Goal: Task Accomplishment & Management: Use online tool/utility

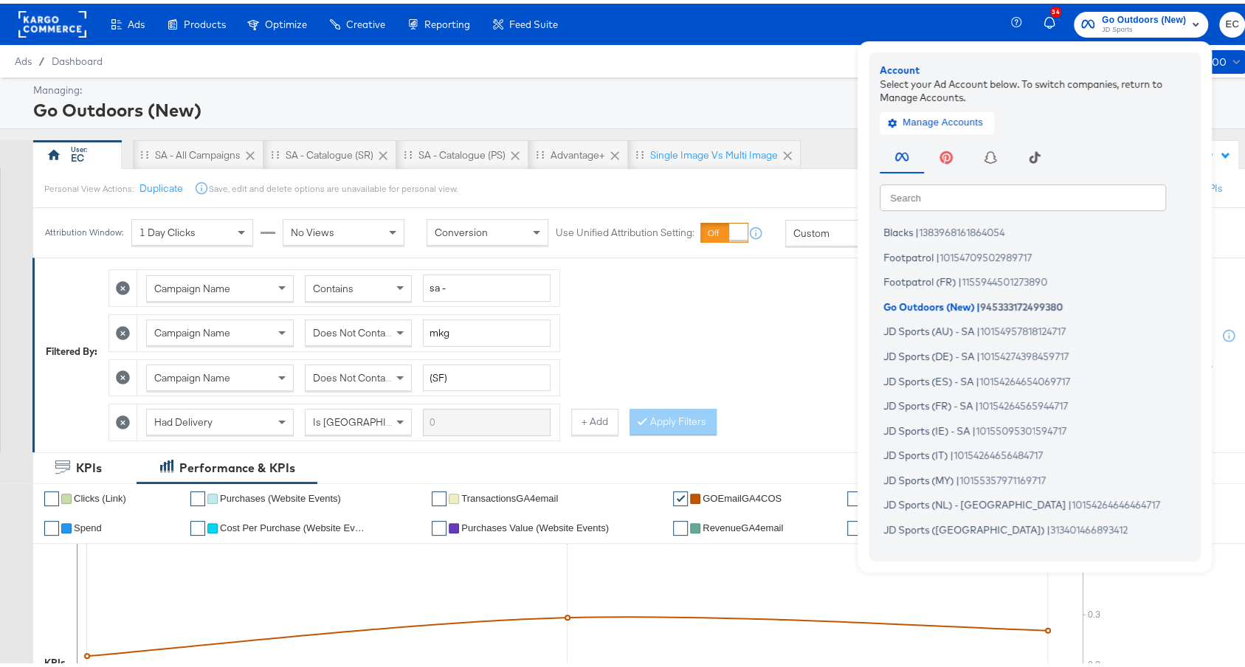
click at [937, 202] on input "text" at bounding box center [1023, 193] width 286 height 27
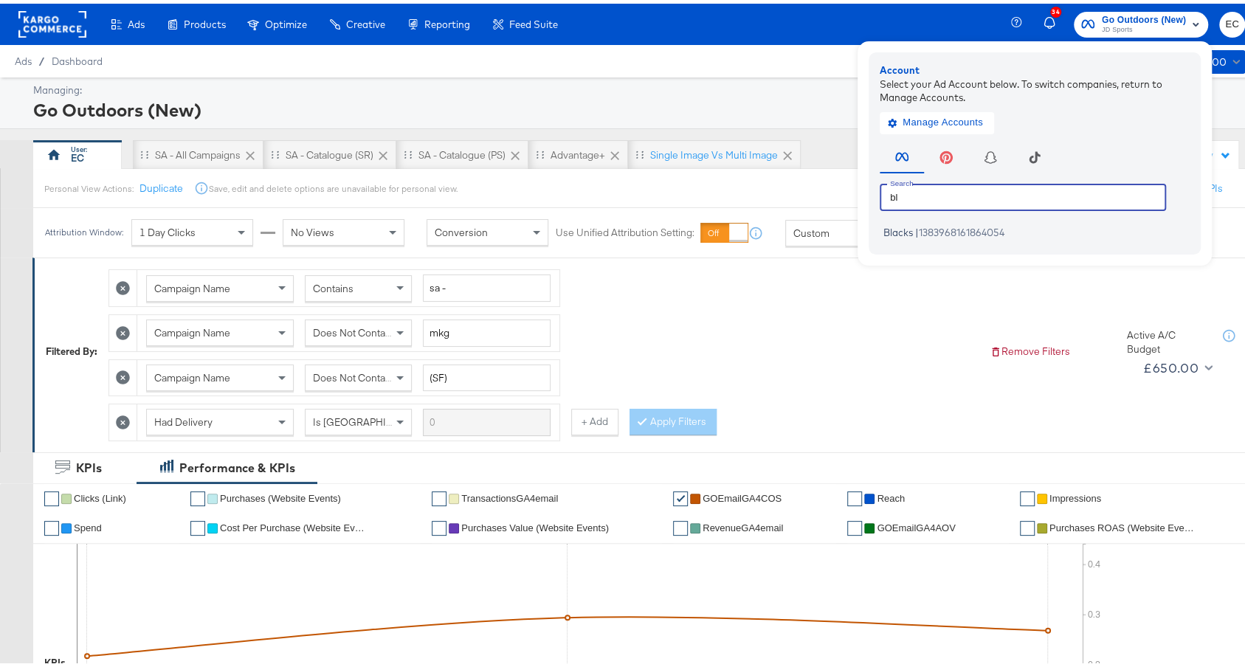
type input "bl"
click at [640, 326] on div "Campaign Name Contains sa - Campaign Name Does Not Contain mkg Campaign Name Do…" at bounding box center [544, 347] width 870 height 179
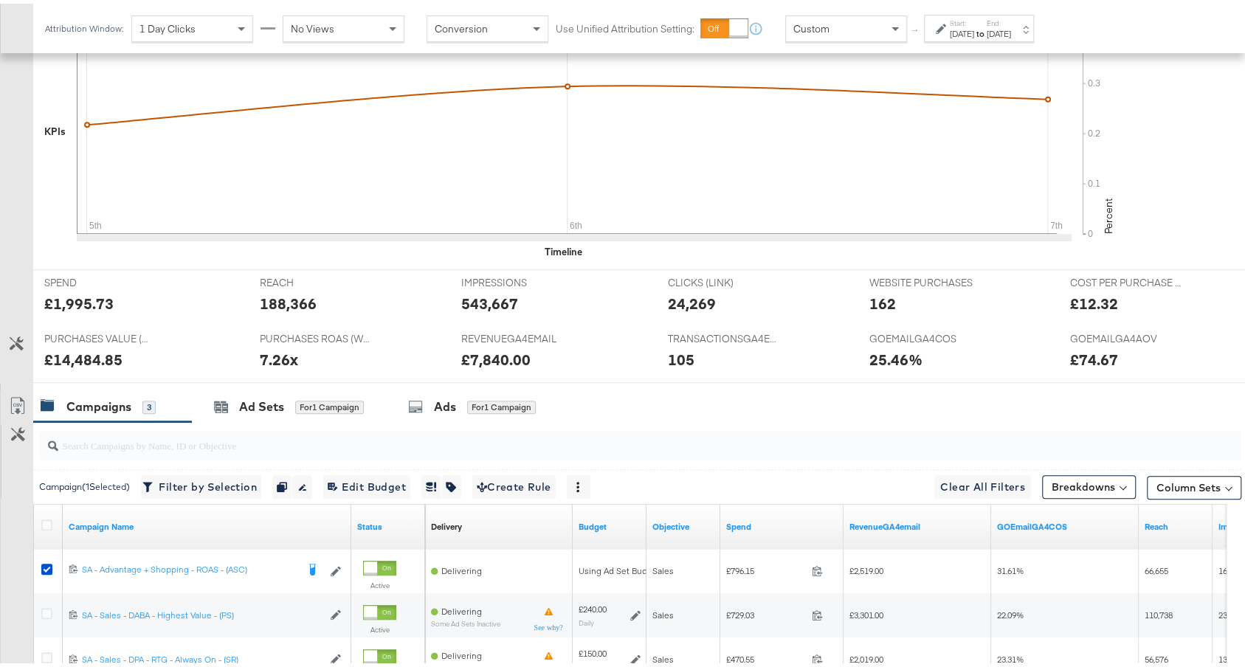
scroll to position [689, 0]
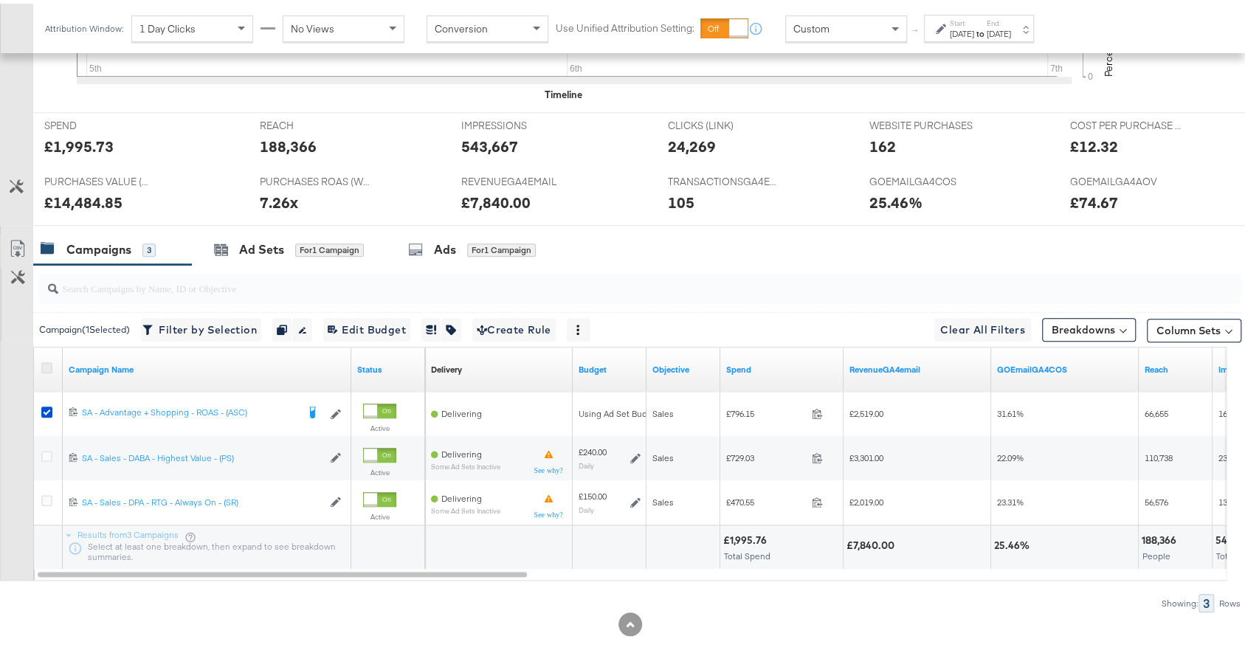
click at [47, 359] on icon at bounding box center [46, 364] width 11 height 11
click at [0, 0] on input "checkbox" at bounding box center [0, 0] width 0 height 0
click at [267, 238] on div "Ad Sets" at bounding box center [261, 246] width 45 height 17
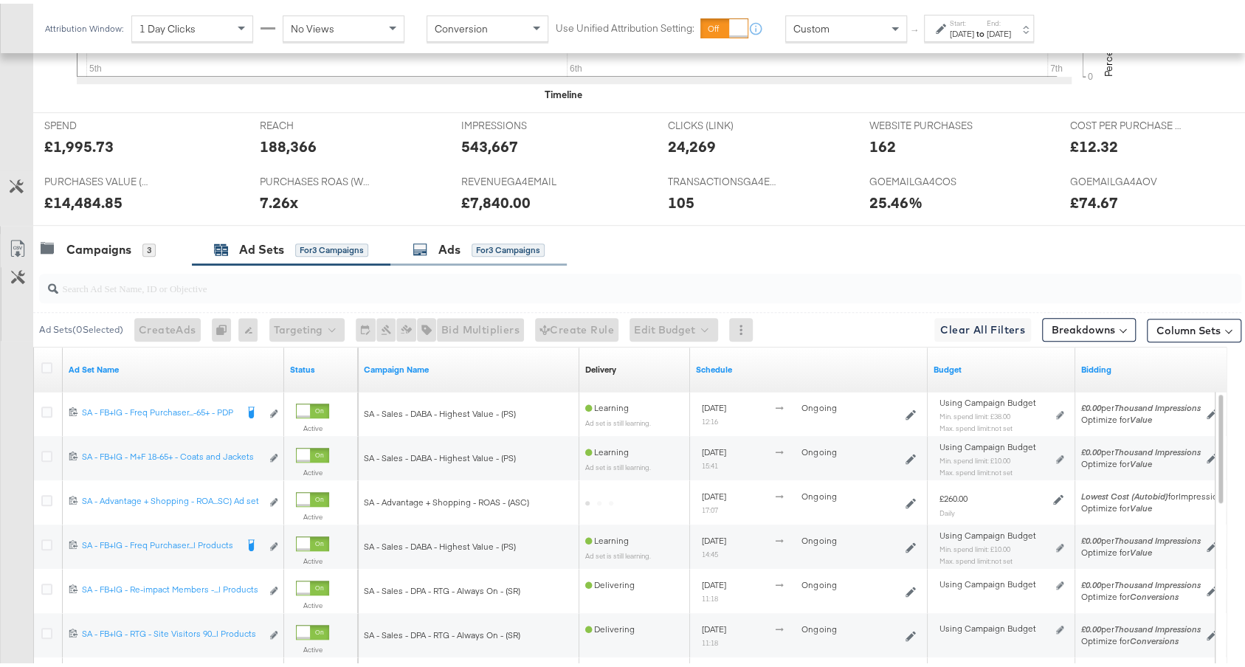
click at [484, 249] on div "Ads for 3 Campaigns" at bounding box center [479, 246] width 176 height 32
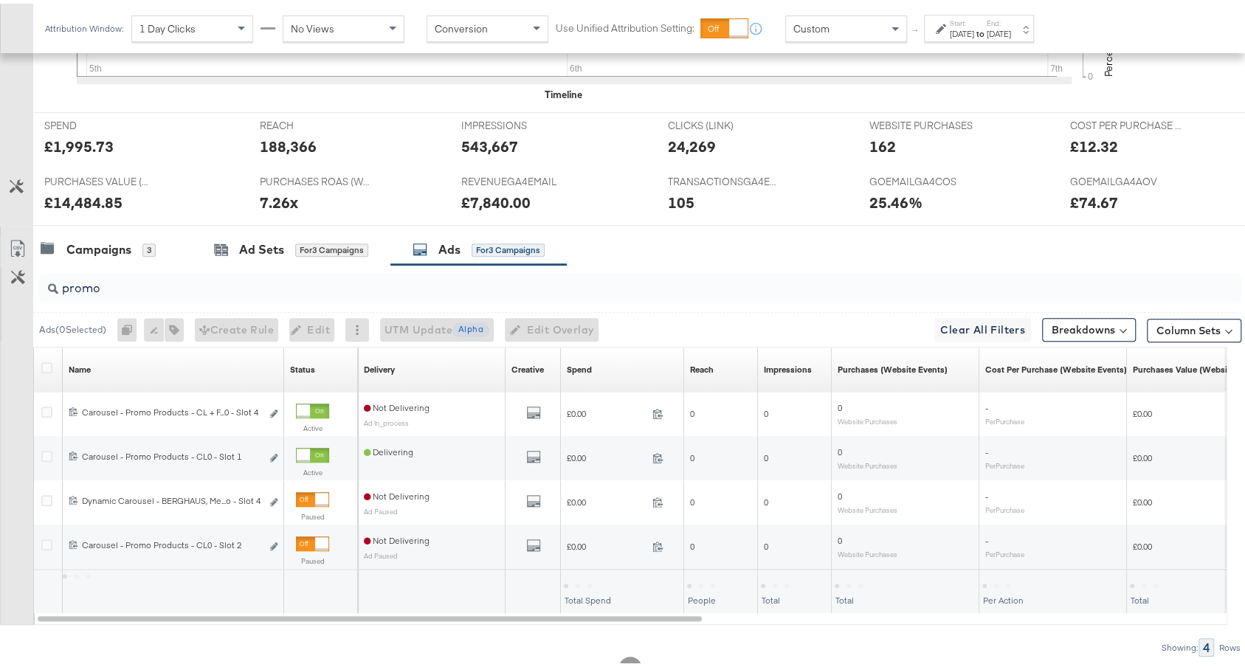
scroll to position [644, 0]
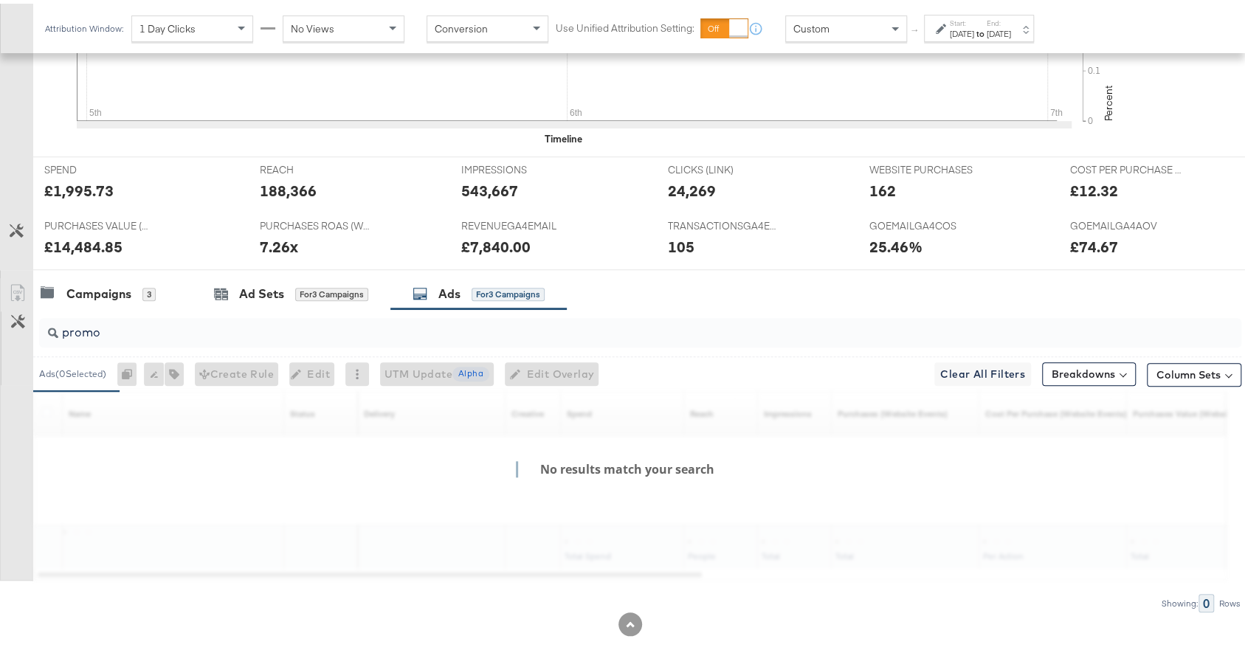
click at [416, 325] on input "promo" at bounding box center [595, 323] width 1074 height 29
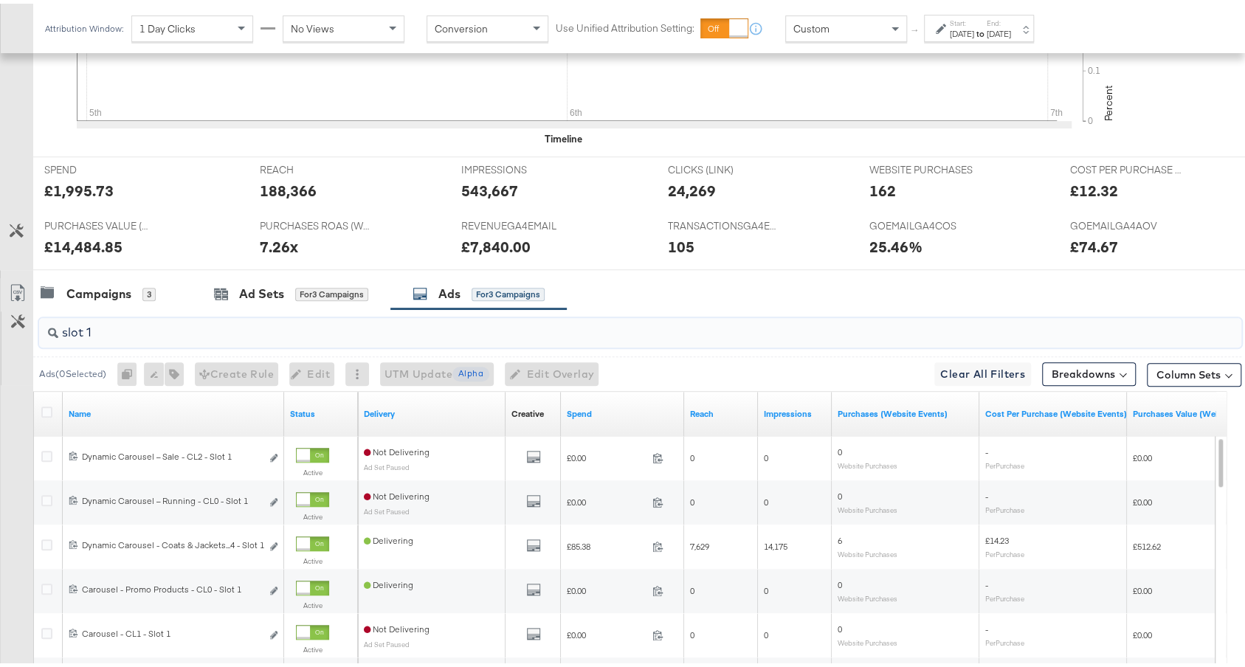
type input "slot 1"
click at [56, 403] on div at bounding box center [49, 410] width 16 height 15
click at [47, 403] on icon at bounding box center [46, 408] width 11 height 11
click at [0, 0] on input "checkbox" at bounding box center [0, 0] width 0 height 0
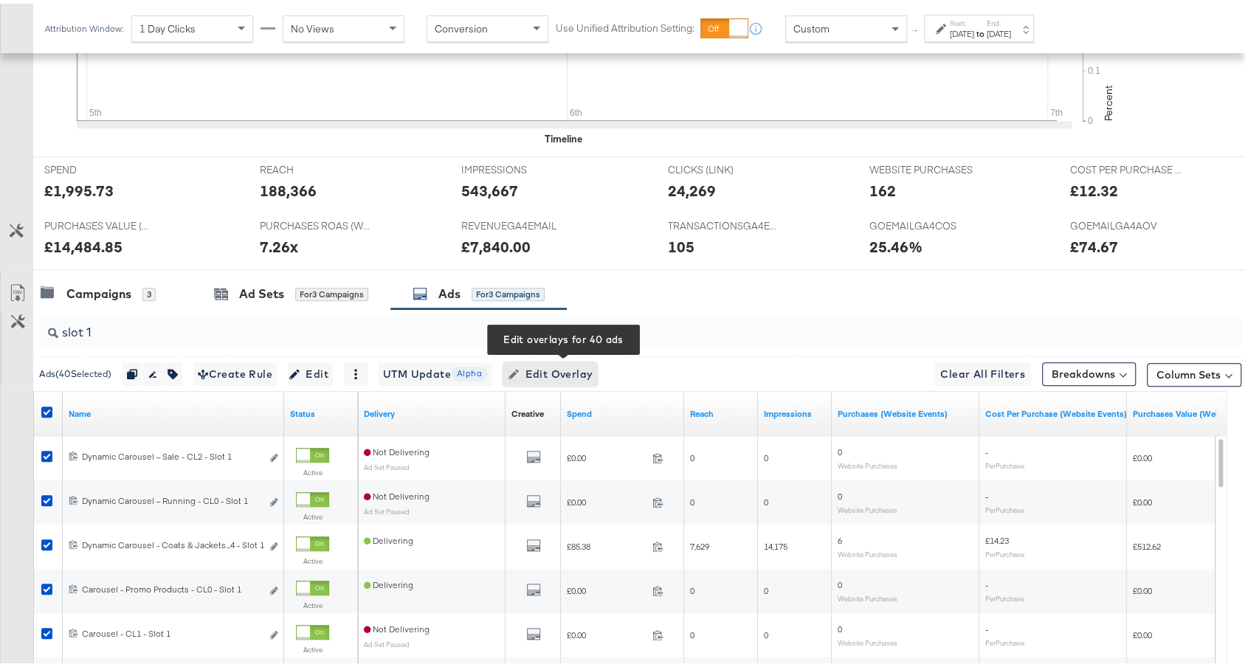
click at [557, 373] on button "Edit Overlay Edit overlays for 40 ads" at bounding box center [550, 371] width 94 height 24
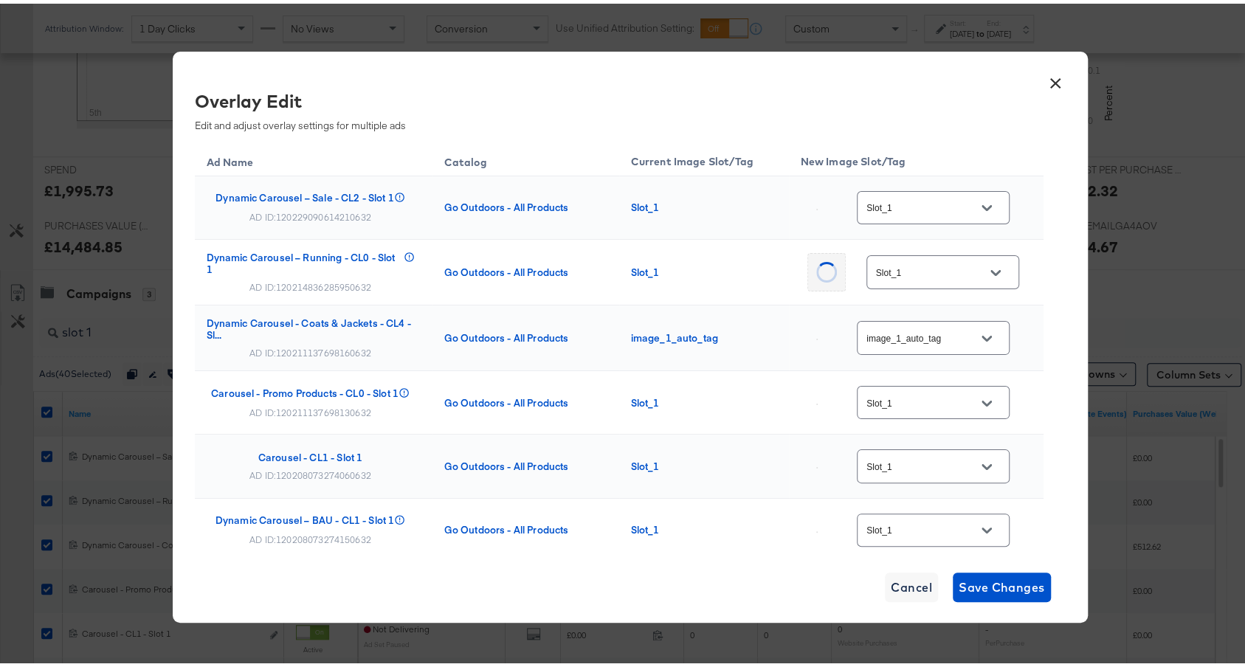
click at [935, 201] on input "Slot_1" at bounding box center [922, 204] width 117 height 17
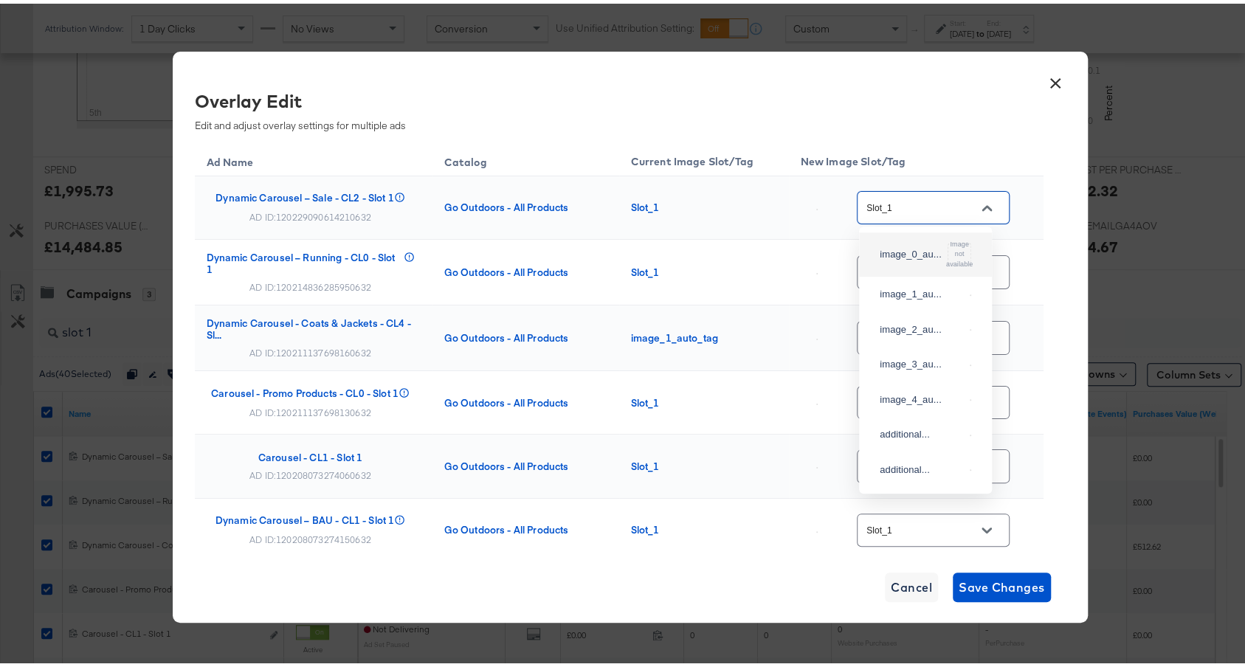
scroll to position [619, 0]
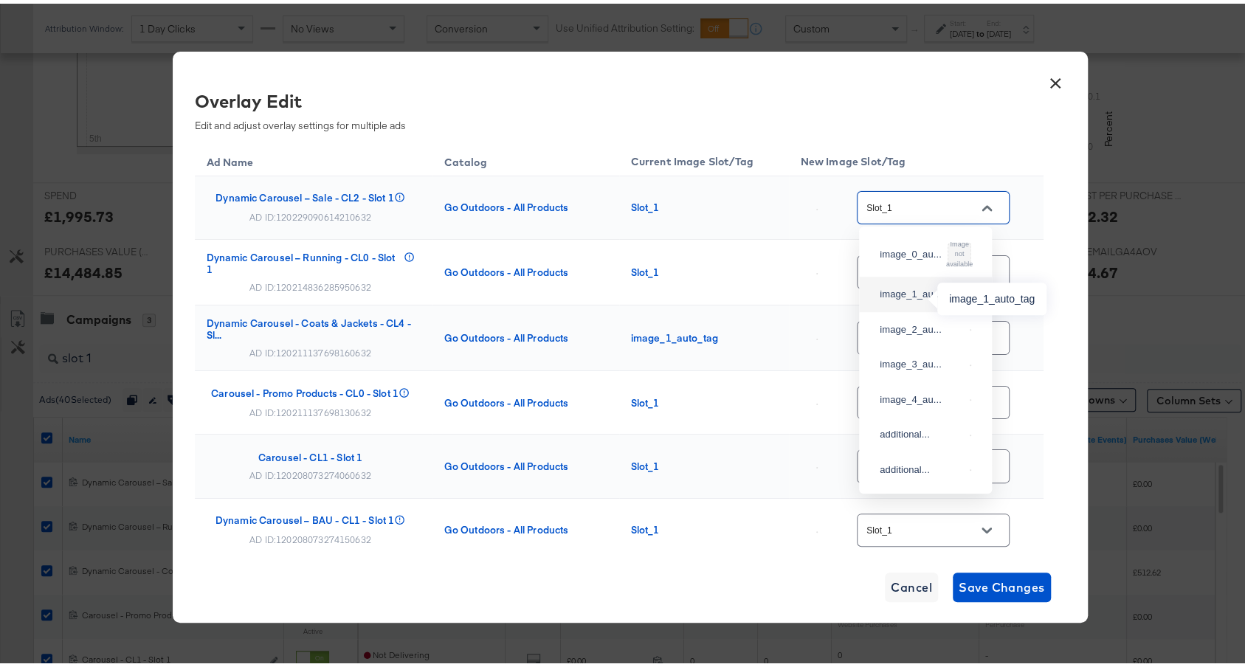
click at [909, 292] on div "image_1_au..." at bounding box center [922, 290] width 84 height 15
type input "image_1_auto_tag"
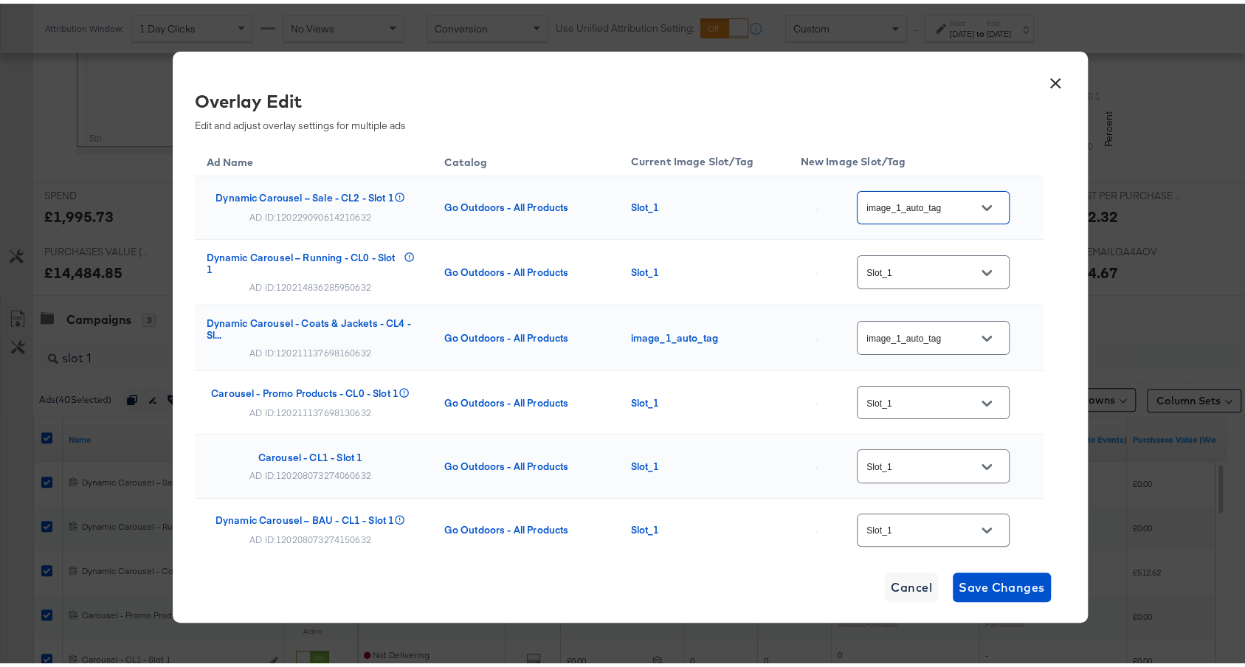
click at [918, 264] on input "Slot_1" at bounding box center [922, 269] width 117 height 17
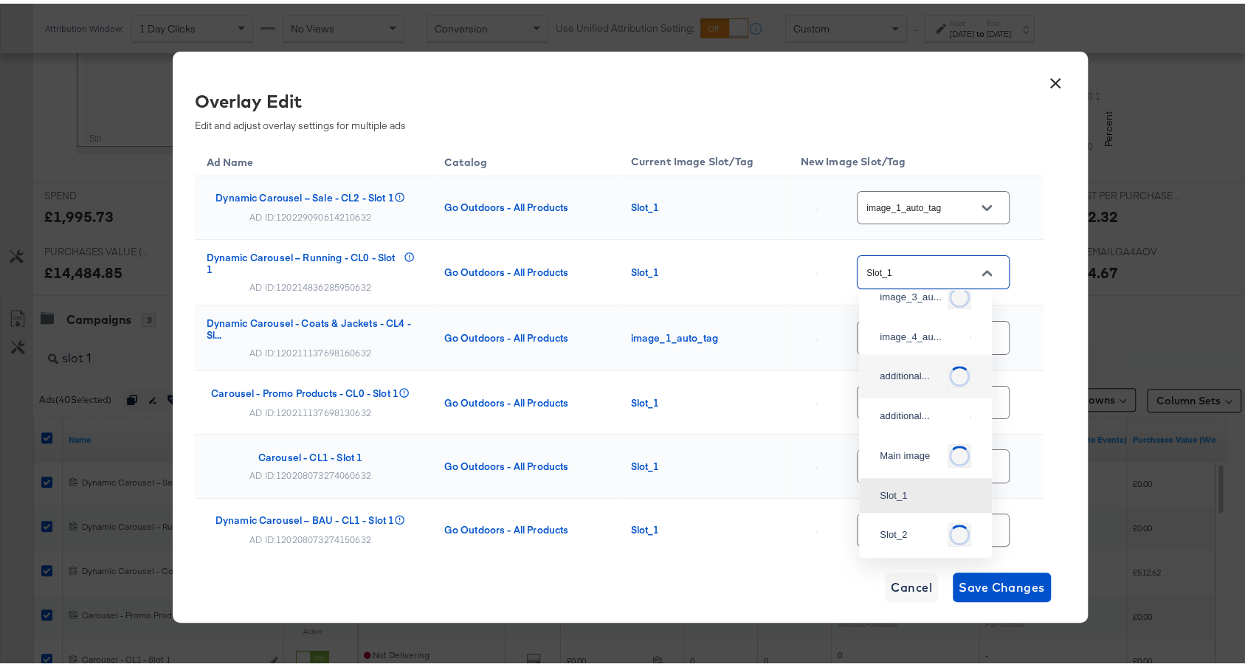
scroll to position [0, 0]
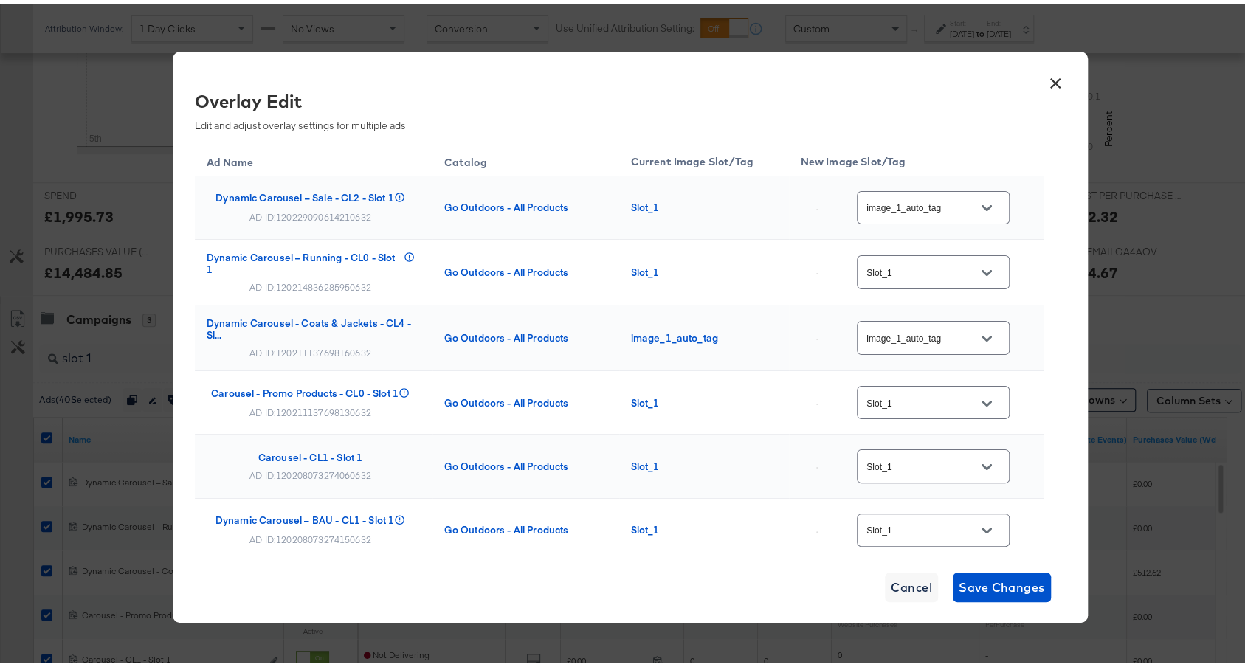
click at [1051, 79] on button "×" at bounding box center [1056, 76] width 27 height 27
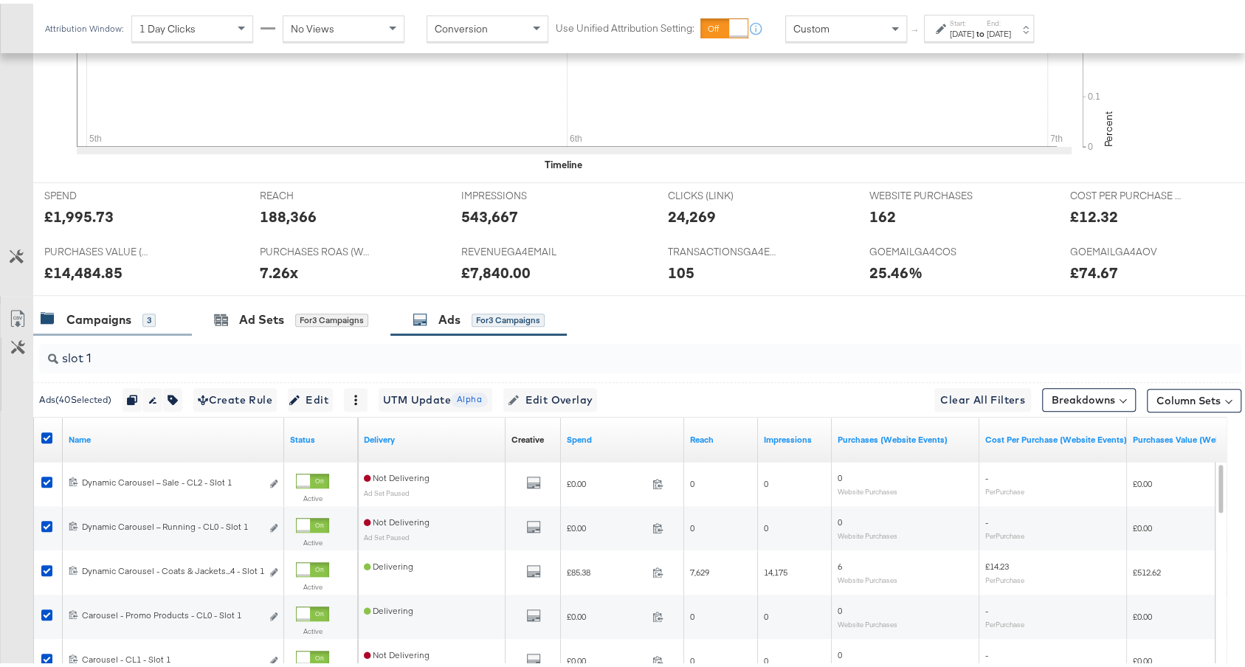
click at [100, 300] on div "Campaigns 3" at bounding box center [112, 316] width 159 height 32
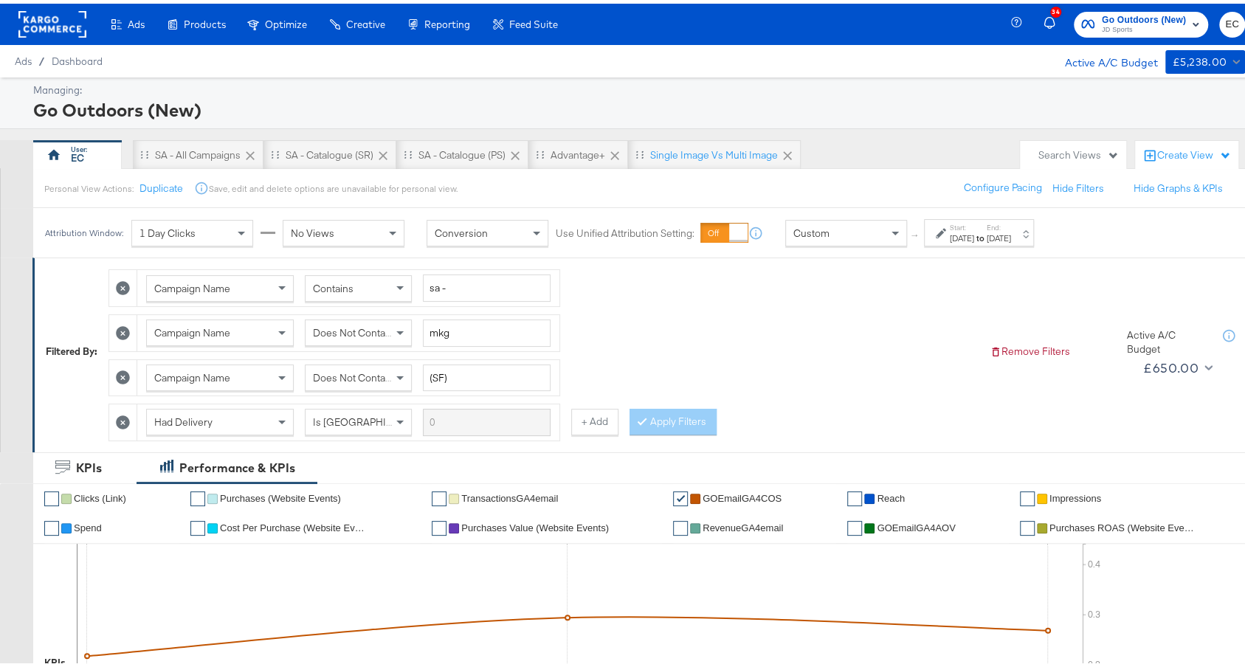
click at [344, 179] on div "Save, edit and delete options are unavailable for personal view." at bounding box center [333, 185] width 249 height 12
click at [357, 148] on div "SA - Catalogue (SR)" at bounding box center [330, 152] width 88 height 14
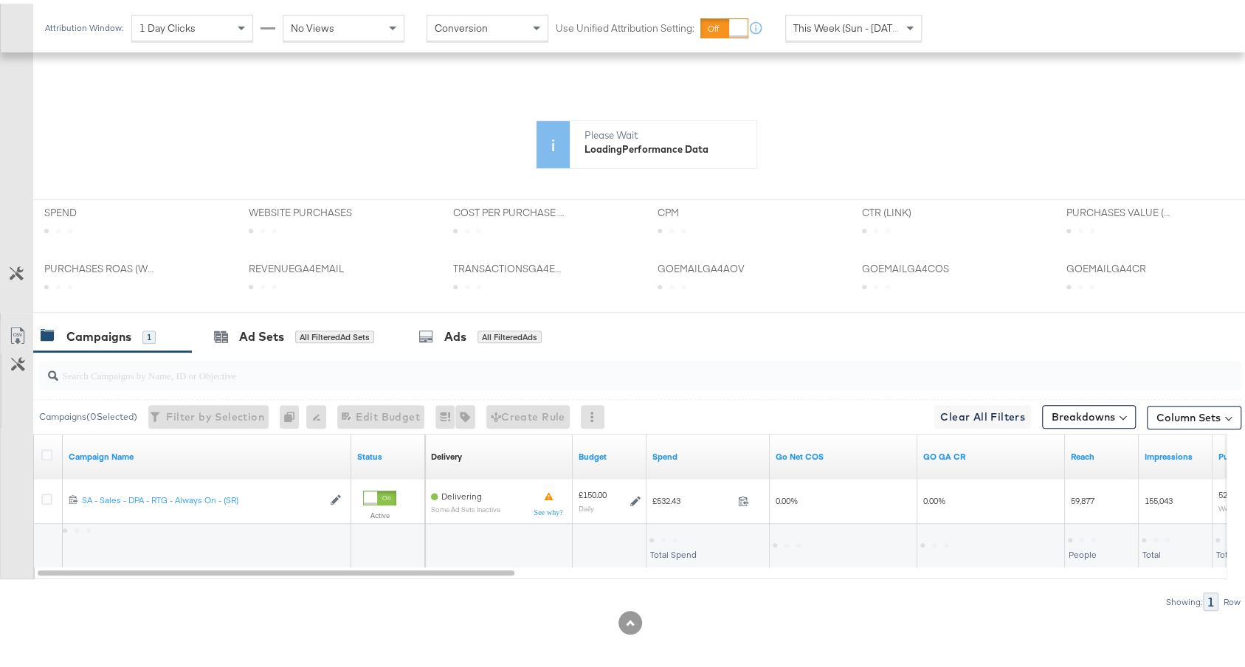
click at [489, 327] on div "All Filtered Ads" at bounding box center [510, 333] width 64 height 13
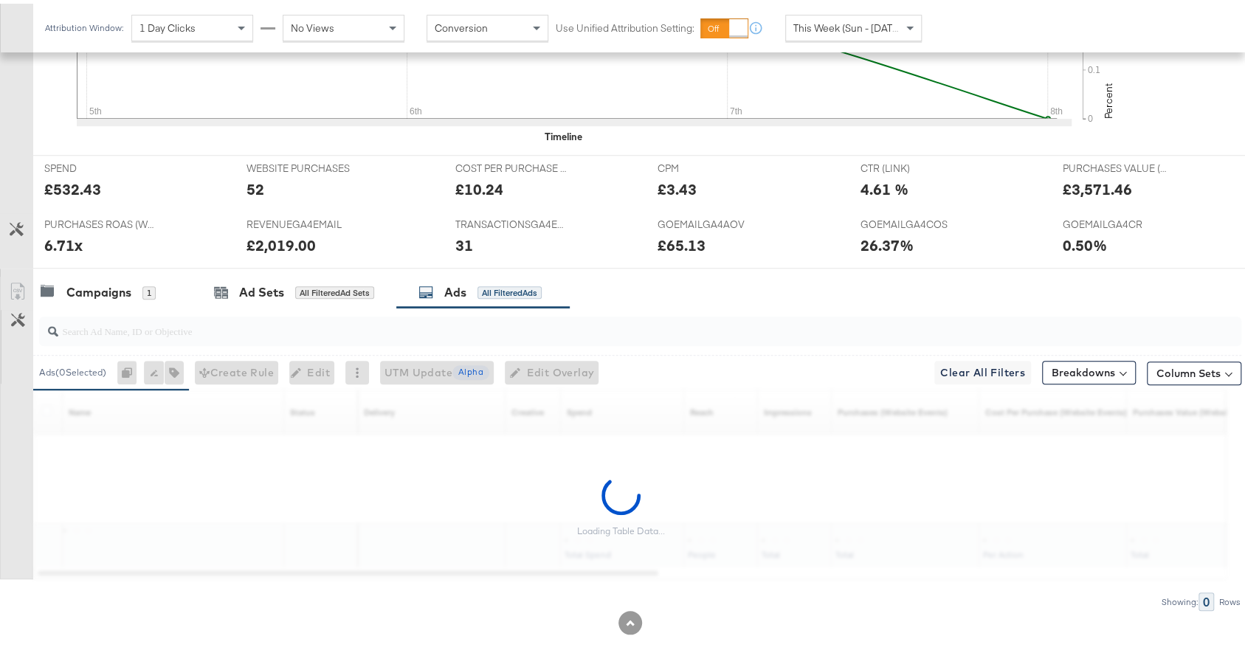
scroll to position [557, 0]
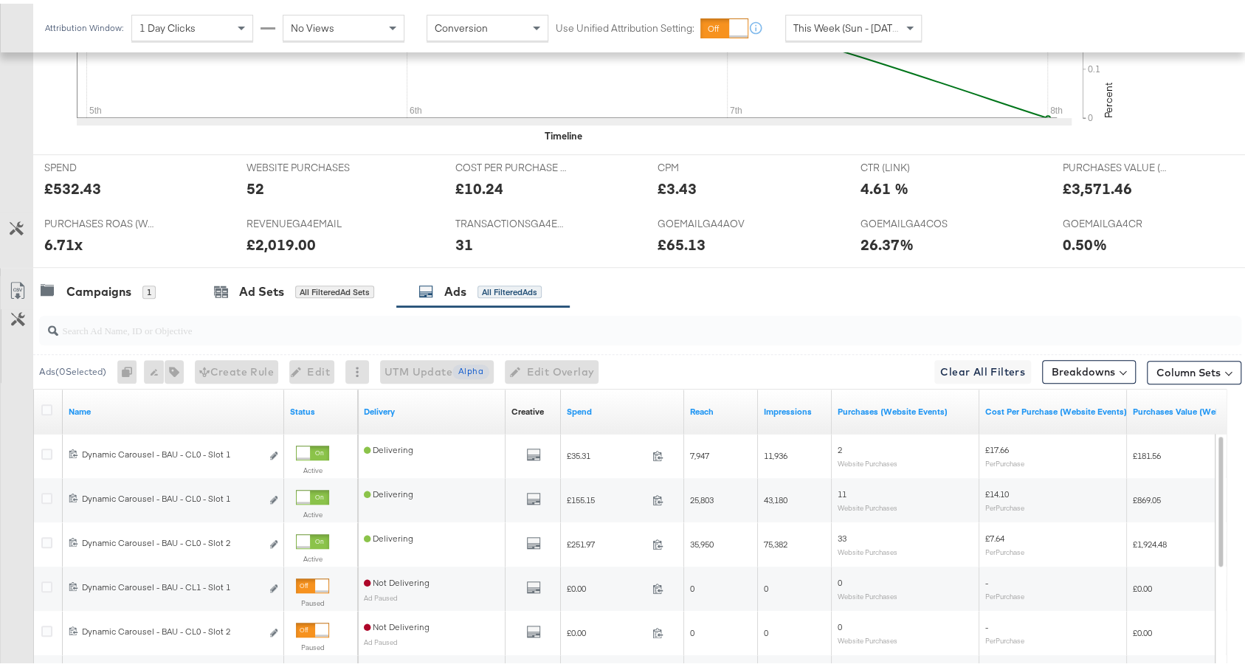
click at [489, 325] on input "search" at bounding box center [595, 320] width 1074 height 29
type input "slot 1"
click at [45, 401] on icon at bounding box center [46, 406] width 11 height 11
click at [0, 0] on input "checkbox" at bounding box center [0, 0] width 0 height 0
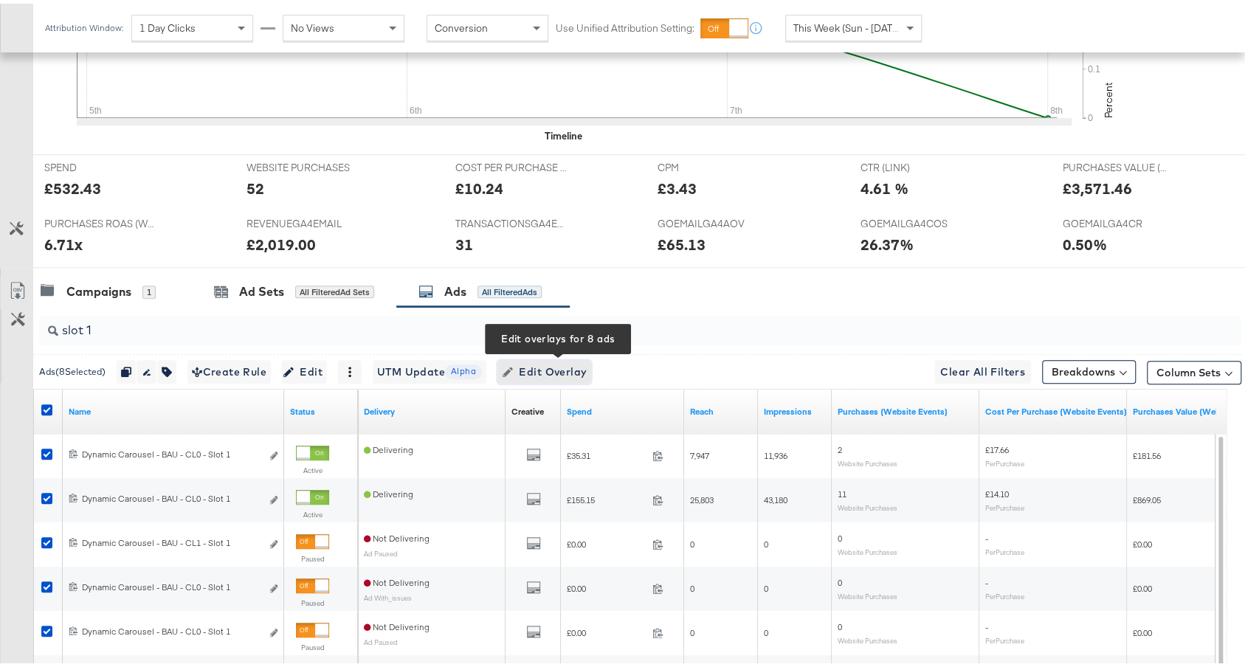
click at [523, 360] on span "Edit Overlay Edit overlays for 8 ads" at bounding box center [544, 369] width 85 height 18
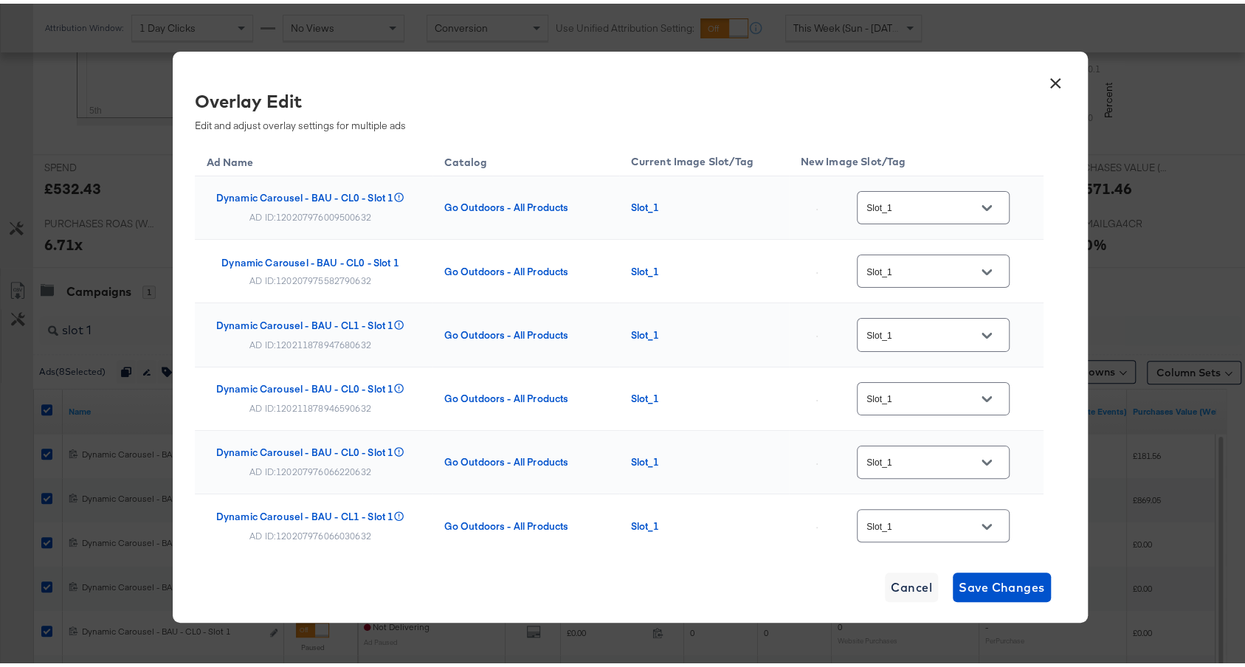
click at [920, 210] on input "Slot_1" at bounding box center [922, 204] width 117 height 17
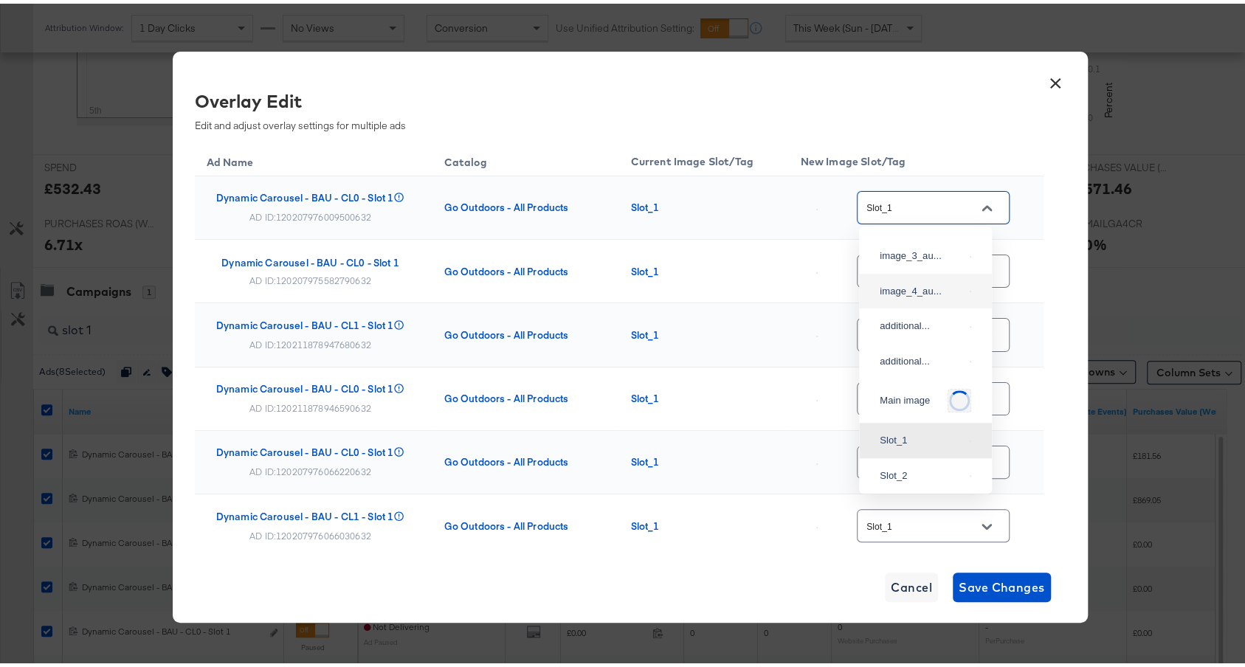
scroll to position [0, 0]
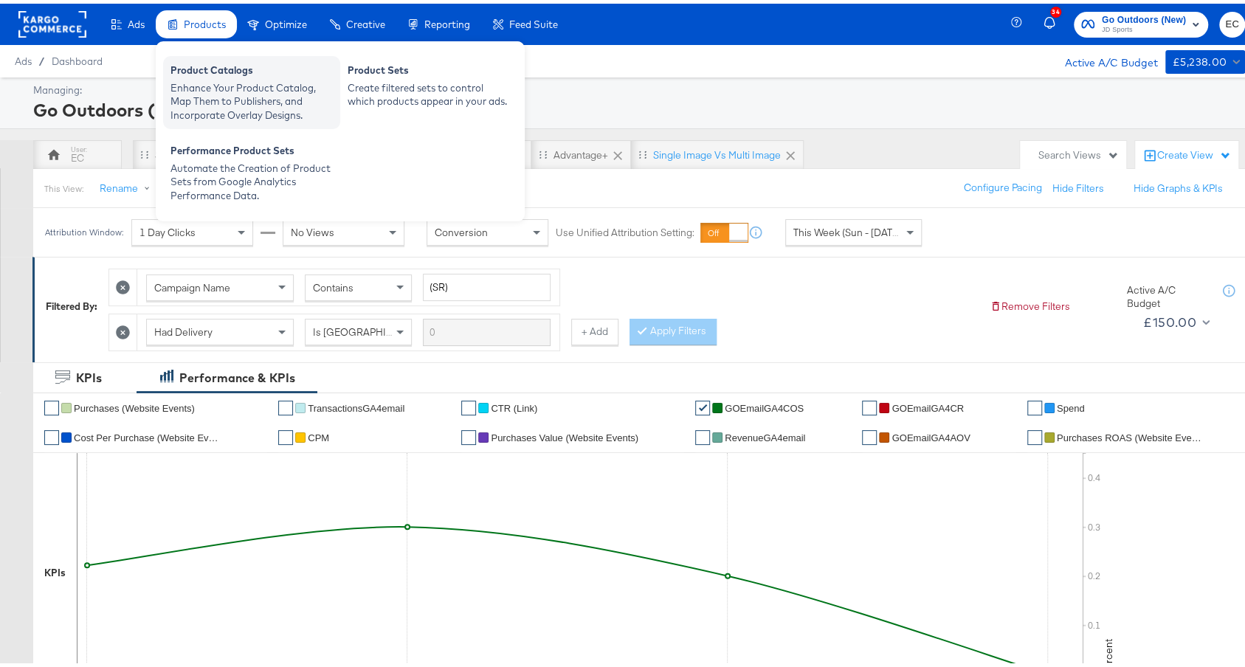
click at [211, 71] on div "Product Catalogs" at bounding box center [252, 69] width 162 height 18
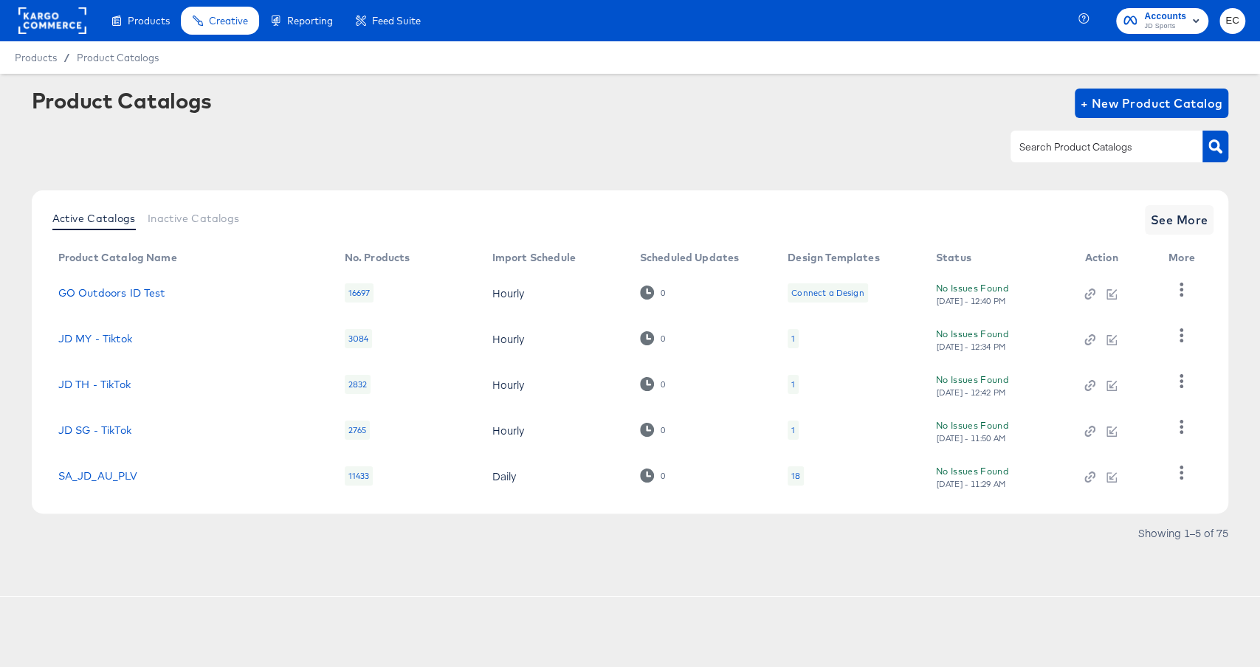
click at [1029, 137] on div at bounding box center [1107, 146] width 192 height 31
type input "go"
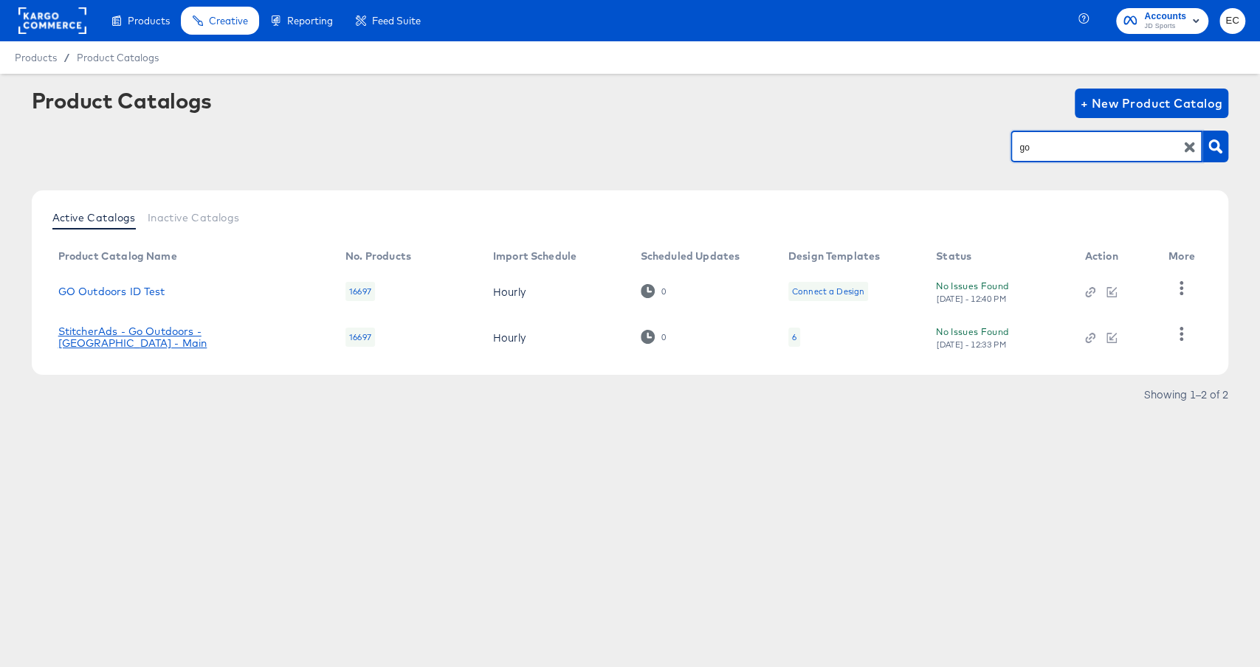
click at [148, 342] on link "StitcherAds - Go Outdoors - UK - Main" at bounding box center [187, 338] width 258 height 24
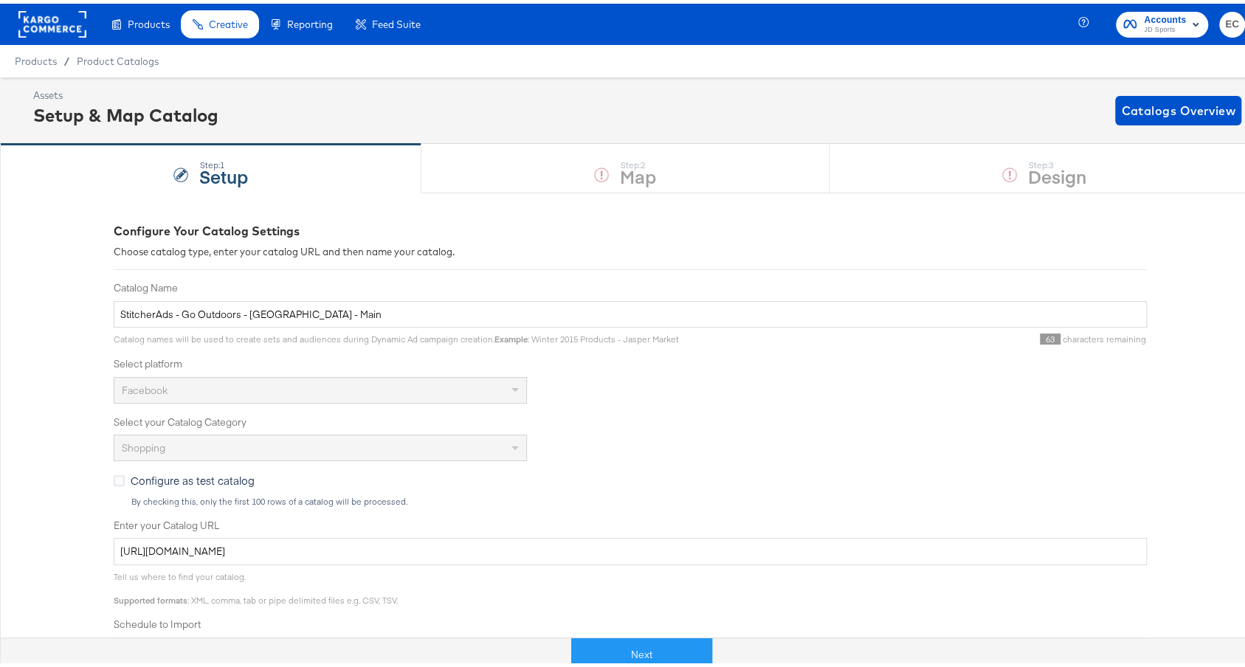
click at [613, 667] on div "Next" at bounding box center [642, 645] width 1260 height 44
click at [655, 659] on button "Next" at bounding box center [641, 651] width 141 height 33
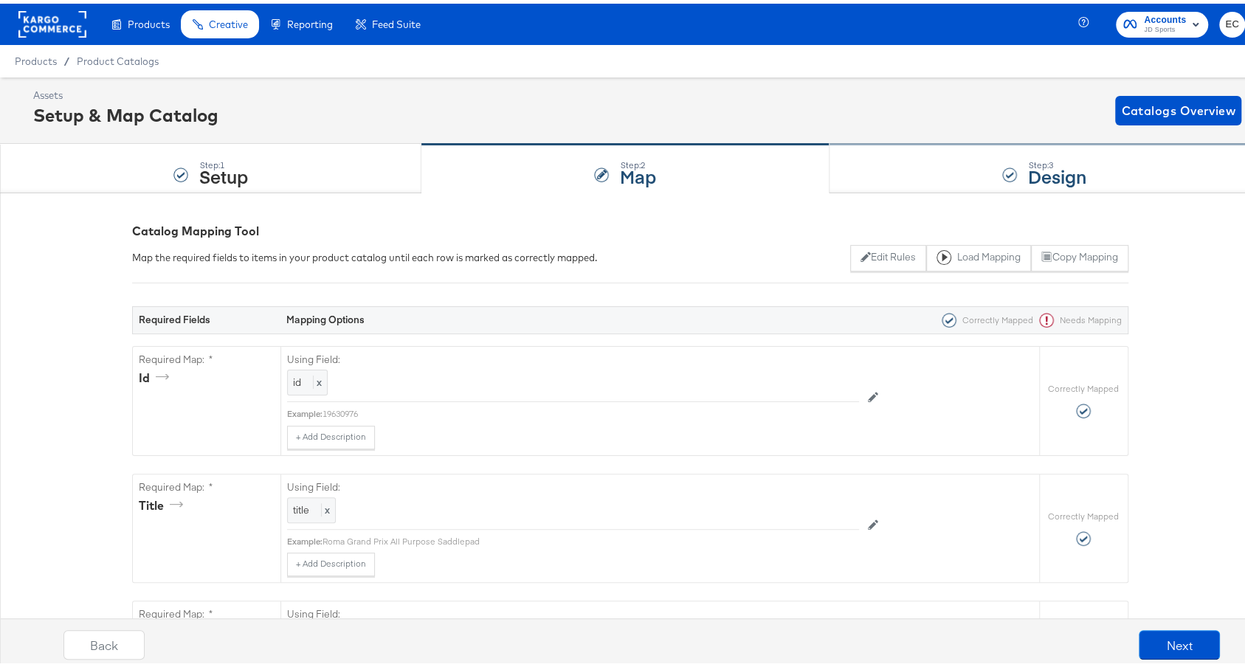
click at [898, 169] on div "Step: 3 Design" at bounding box center [1045, 165] width 430 height 49
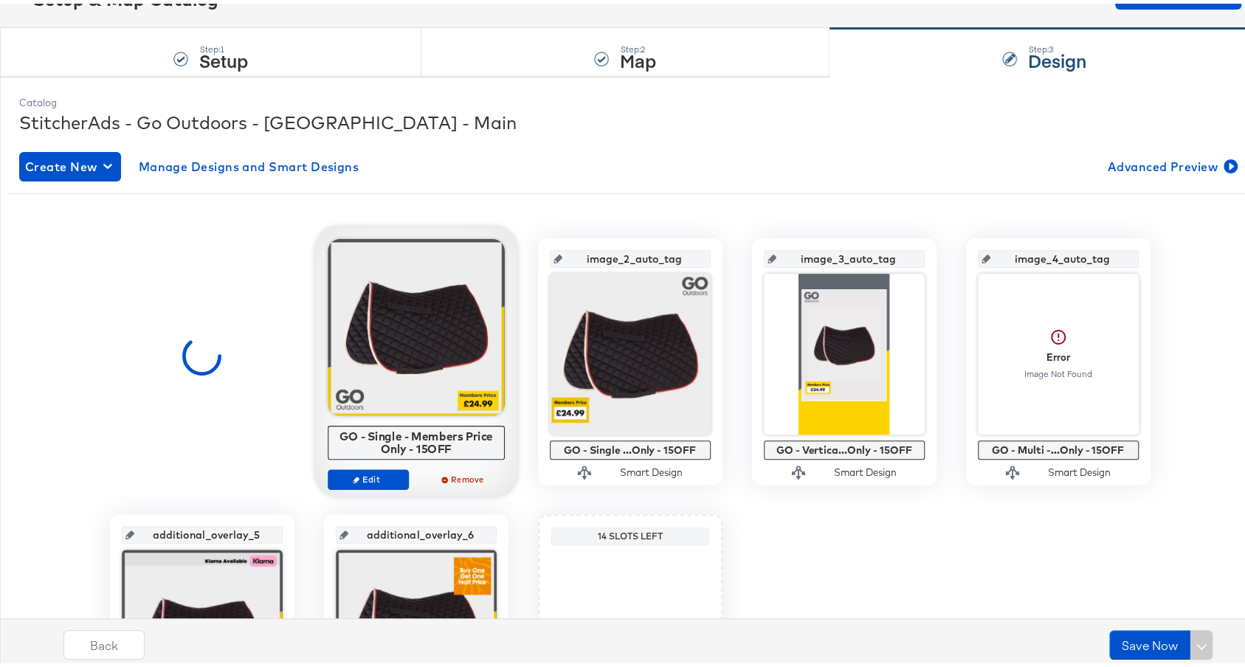
scroll to position [169, 0]
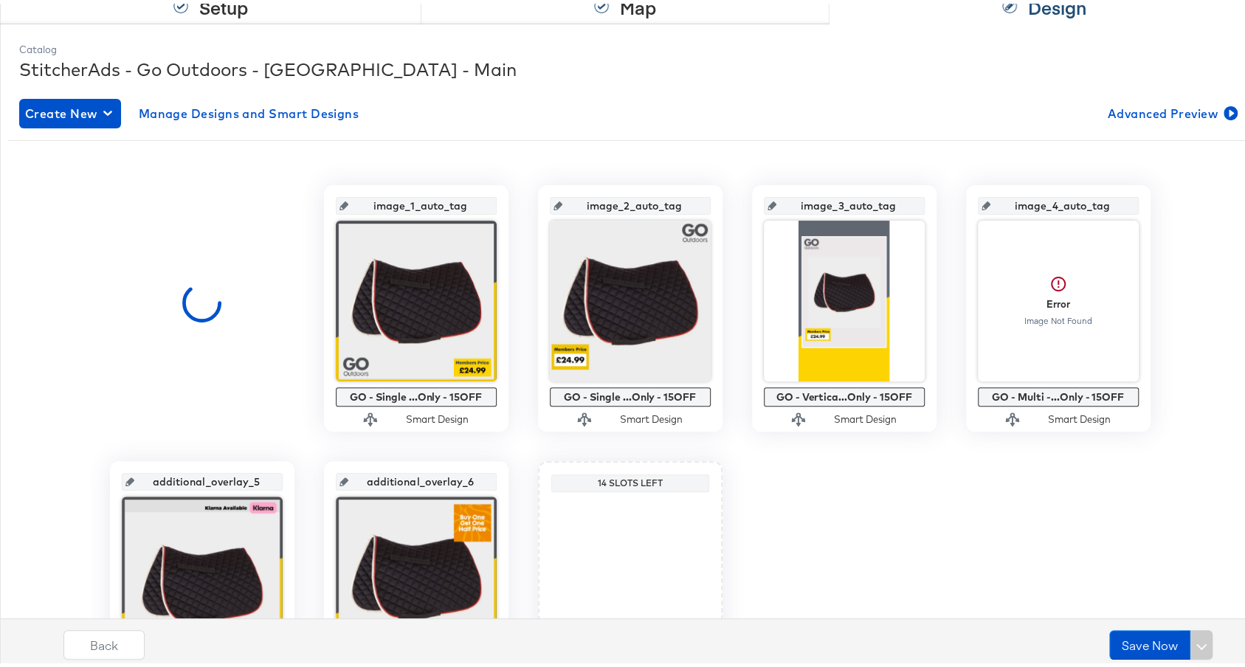
click at [452, 200] on input "image_1_auto_tag" at bounding box center [420, 196] width 145 height 40
click at [451, 199] on input "image_1_auto_tag" at bounding box center [420, 196] width 145 height 40
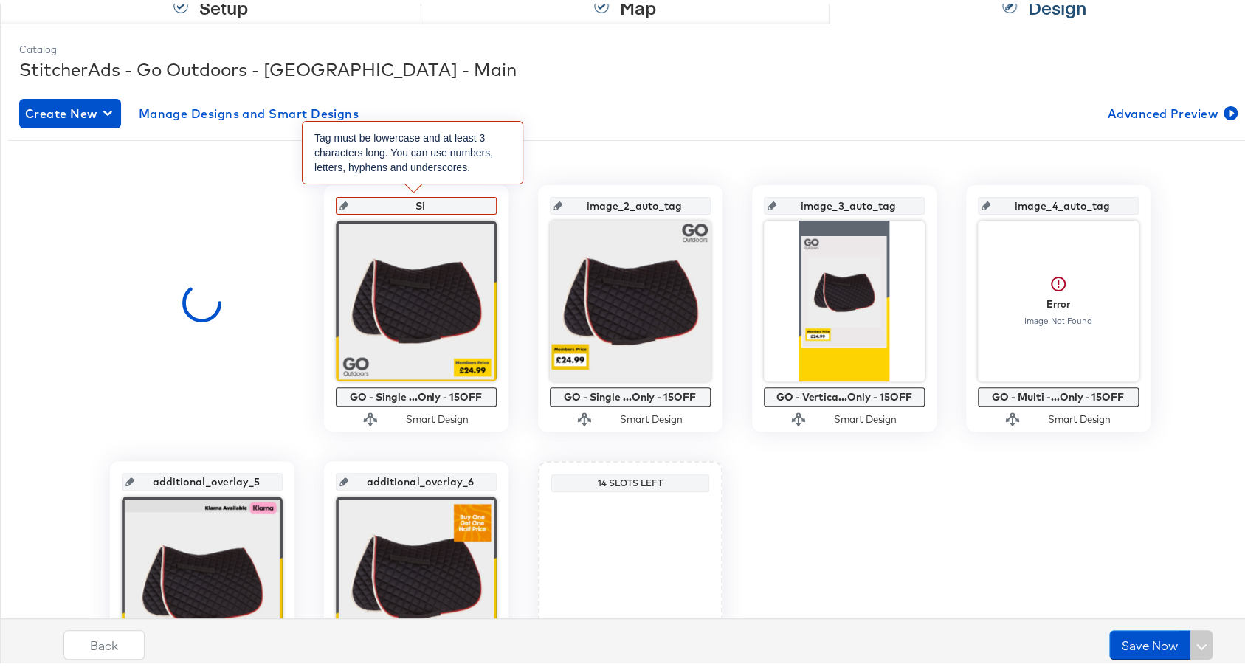
type input "S"
type input "si"
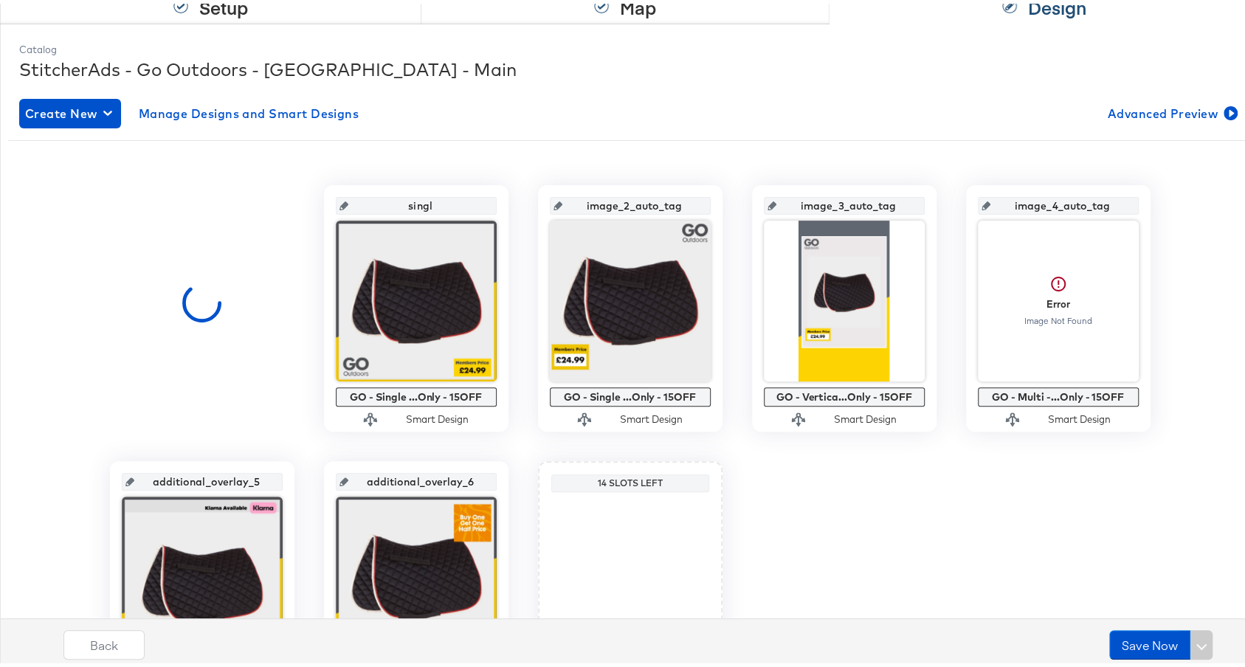
type input "single"
click at [408, 199] on input "single" at bounding box center [420, 196] width 145 height 40
paste input "_v1"
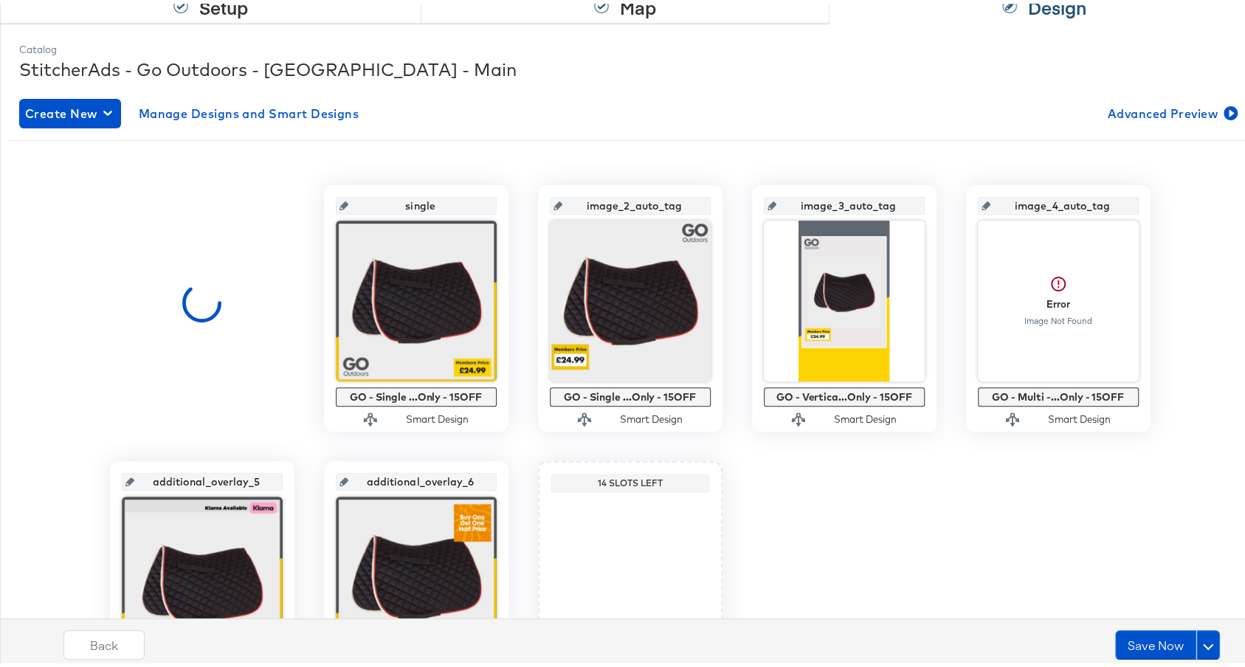
type input "single_v1"
click at [599, 197] on input "image_2_auto_tag" at bounding box center [635, 196] width 145 height 40
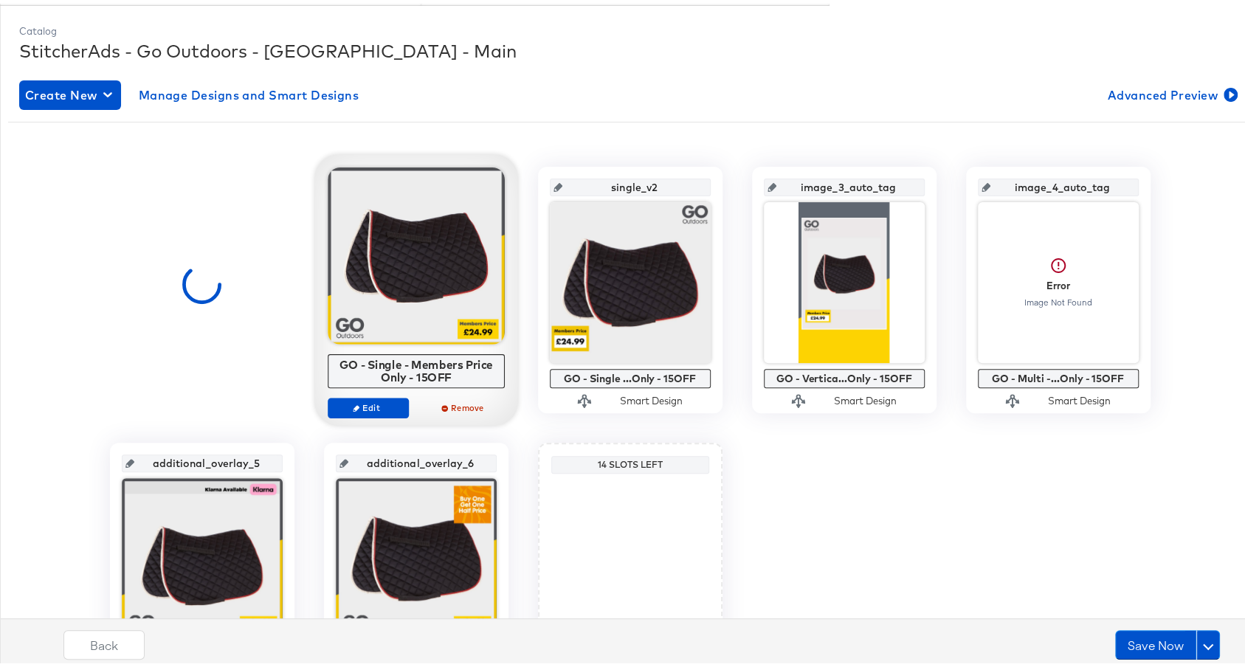
scroll to position [190, 0]
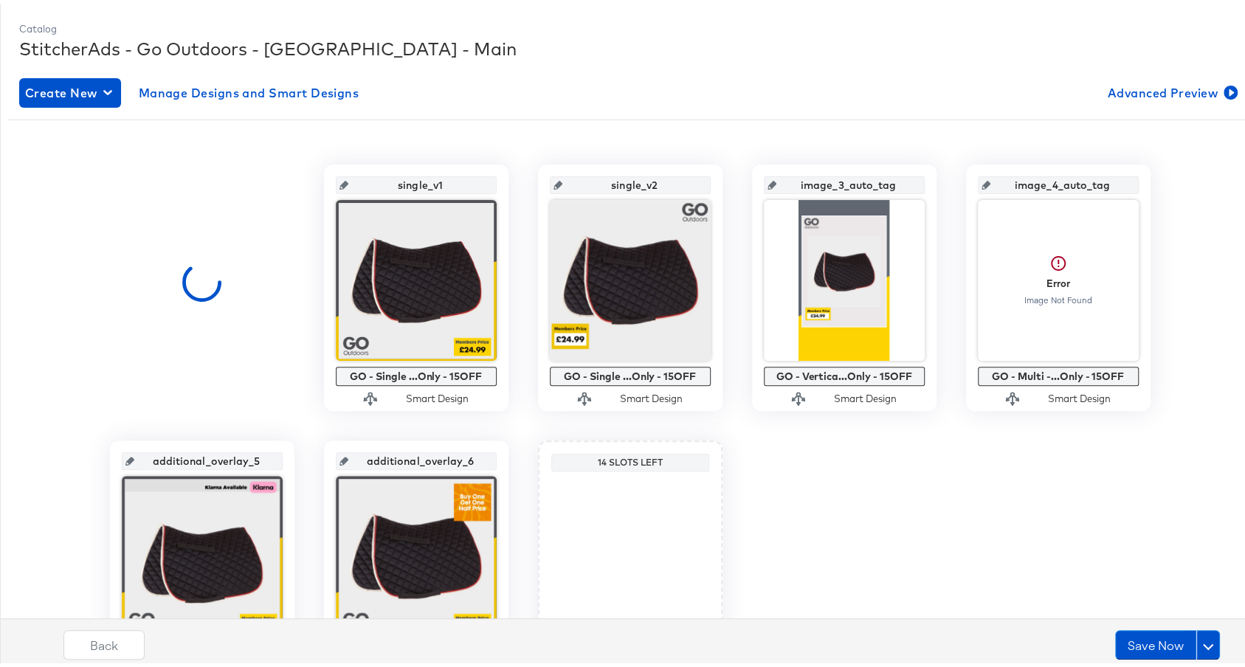
click at [1047, 179] on input "image_4_auto_tag" at bounding box center [1063, 176] width 145 height 40
paste input "multi_2"
type input "multi_2"
click at [836, 185] on input "image_3_auto_tag" at bounding box center [849, 176] width 145 height 40
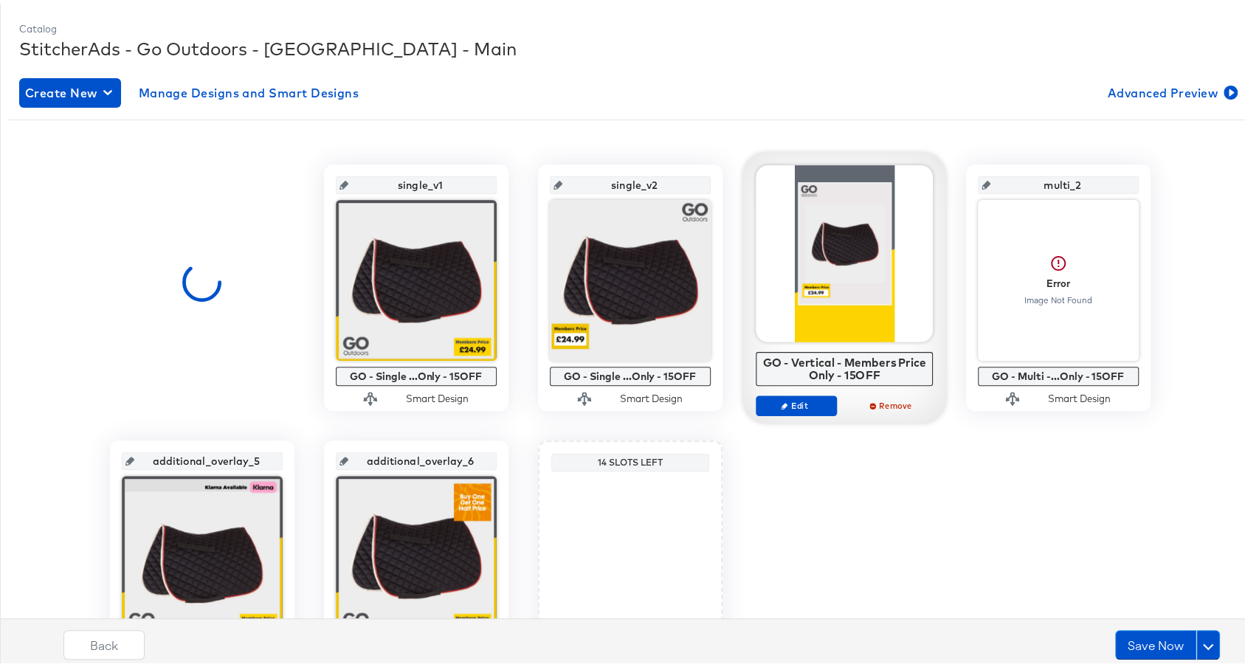
paste input "vertical"
type input "vertical"
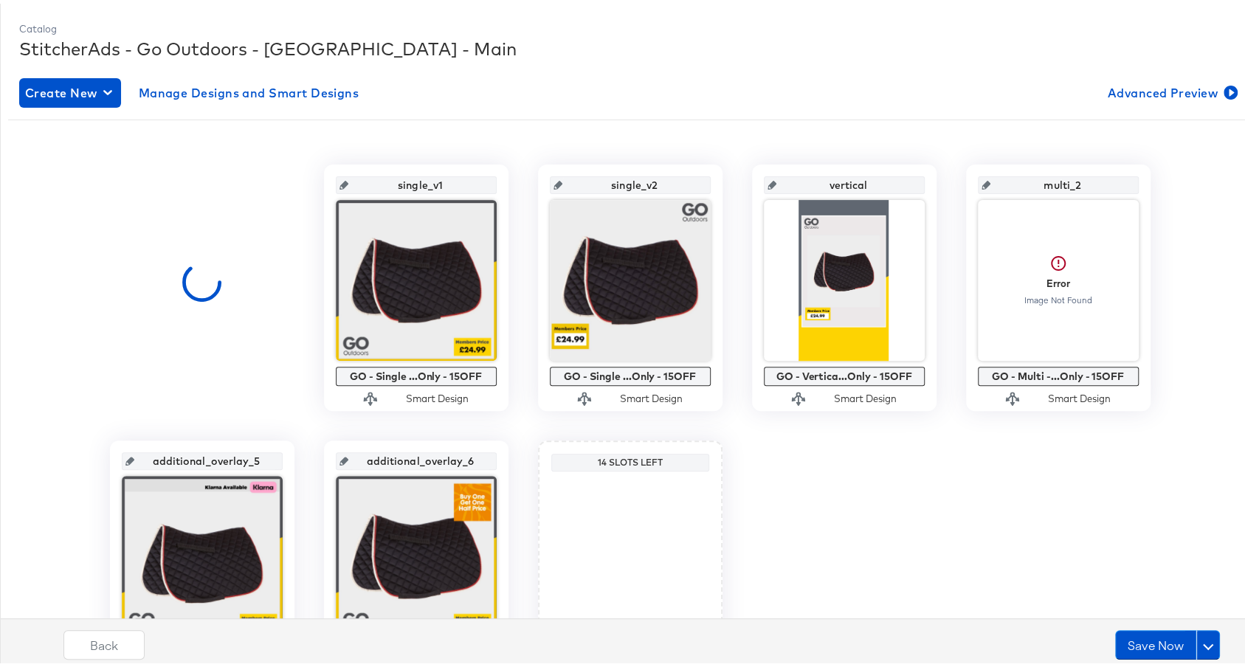
click at [823, 489] on div "single_v1 GO - Single ...Only - 15OFF Smart Design single_v2 GO - Single ...Onl…" at bounding box center [630, 422] width 1244 height 523
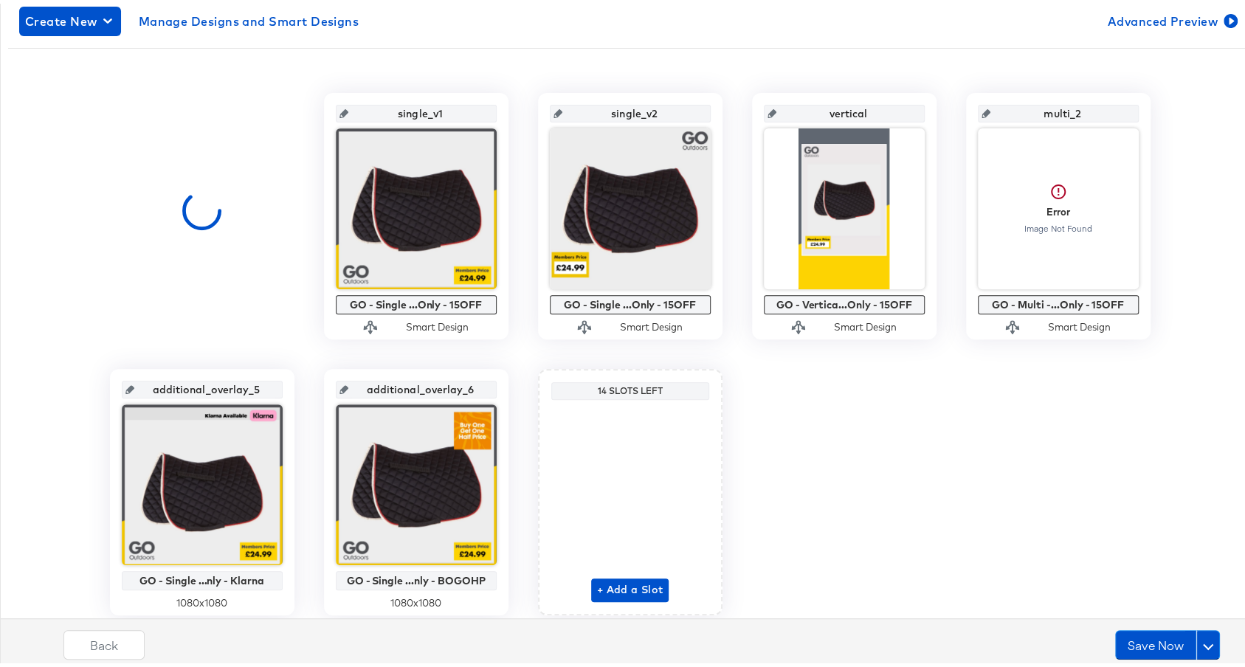
scroll to position [269, 0]
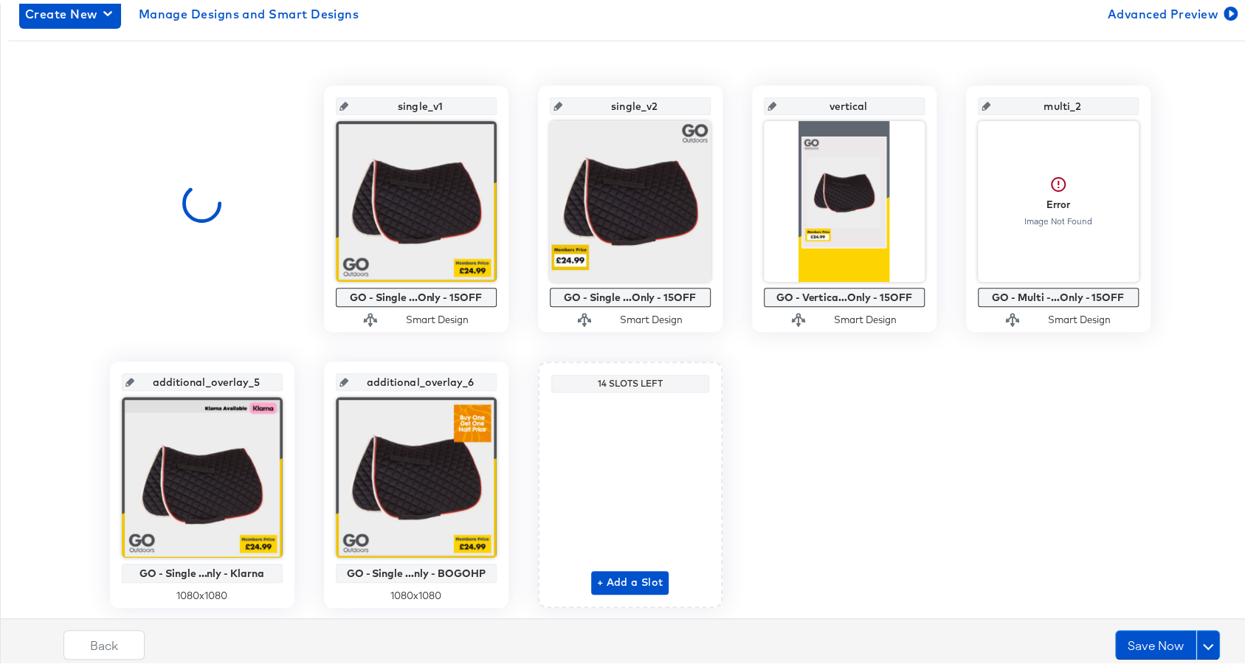
click at [220, 377] on input "additional_overlay_5" at bounding box center [206, 373] width 145 height 40
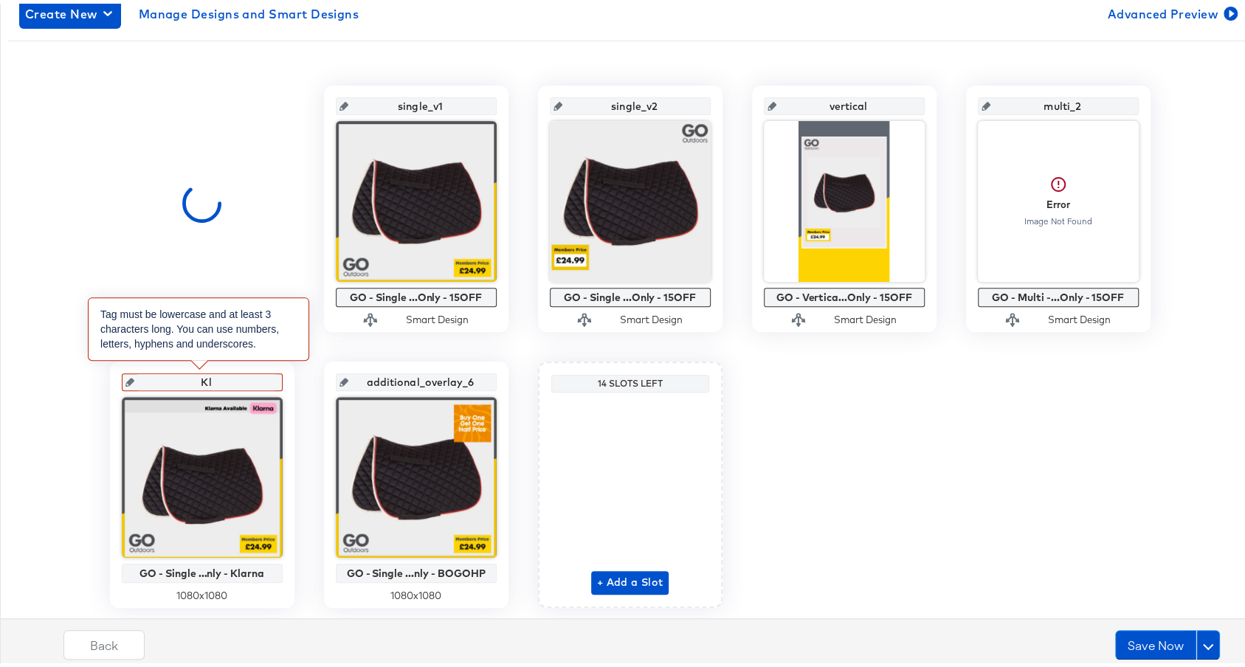
type input "K"
type input "kl"
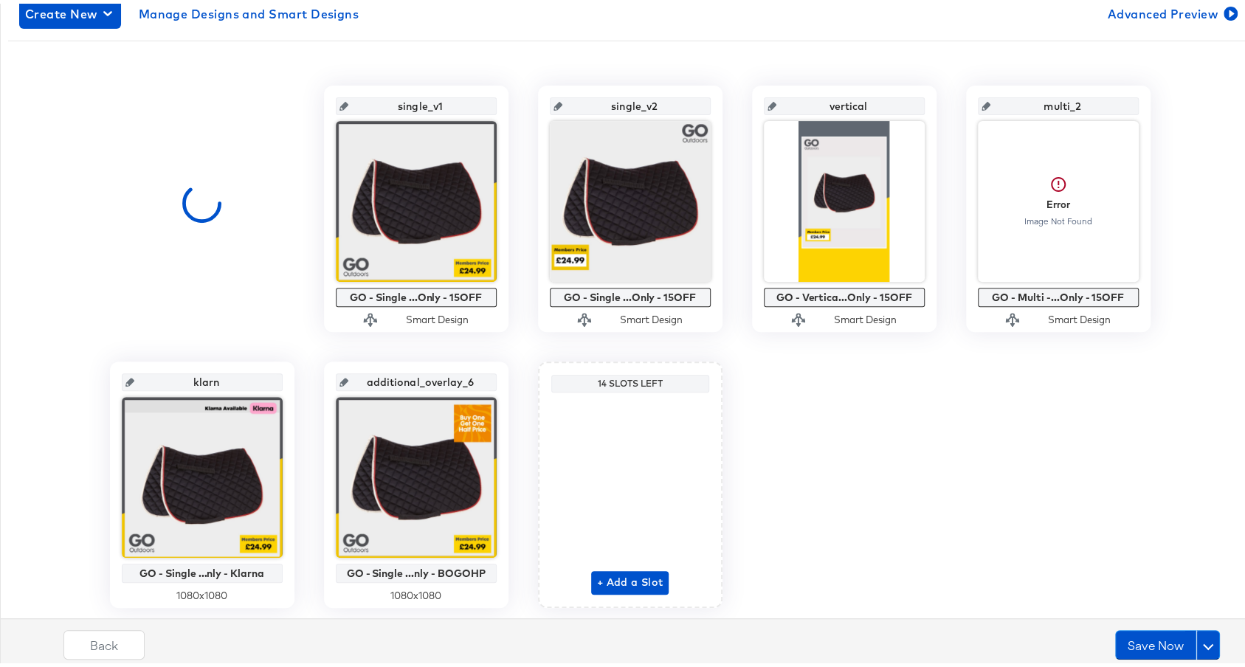
type input "klarna"
click at [178, 381] on input "klarna" at bounding box center [206, 373] width 145 height 40
drag, startPoint x: 424, startPoint y: 106, endPoint x: 382, endPoint y: 106, distance: 42.1
click at [382, 106] on input "single_v1" at bounding box center [420, 97] width 145 height 40
click at [387, 106] on input "single_v1" at bounding box center [420, 97] width 145 height 40
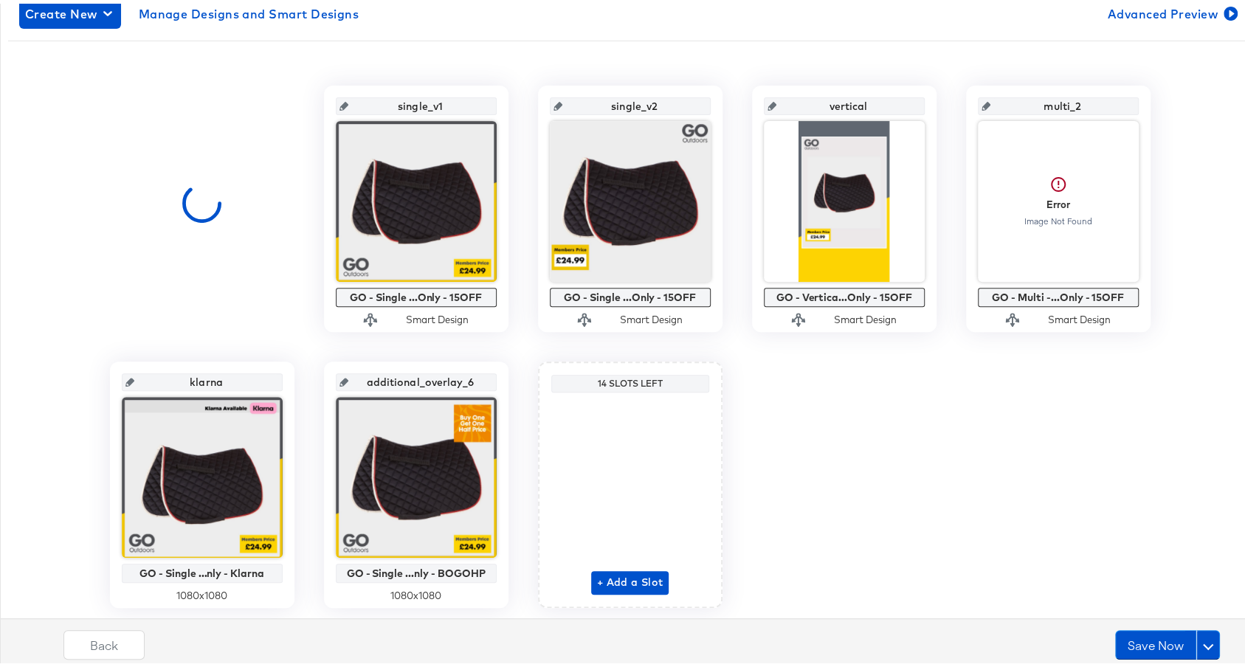
click at [387, 106] on input "single_v1" at bounding box center [420, 97] width 145 height 40
click at [172, 381] on input "klarna" at bounding box center [206, 373] width 145 height 40
paste input "single_v1"
type input "single_klarna"
click at [173, 383] on input "single_klarna" at bounding box center [206, 373] width 145 height 40
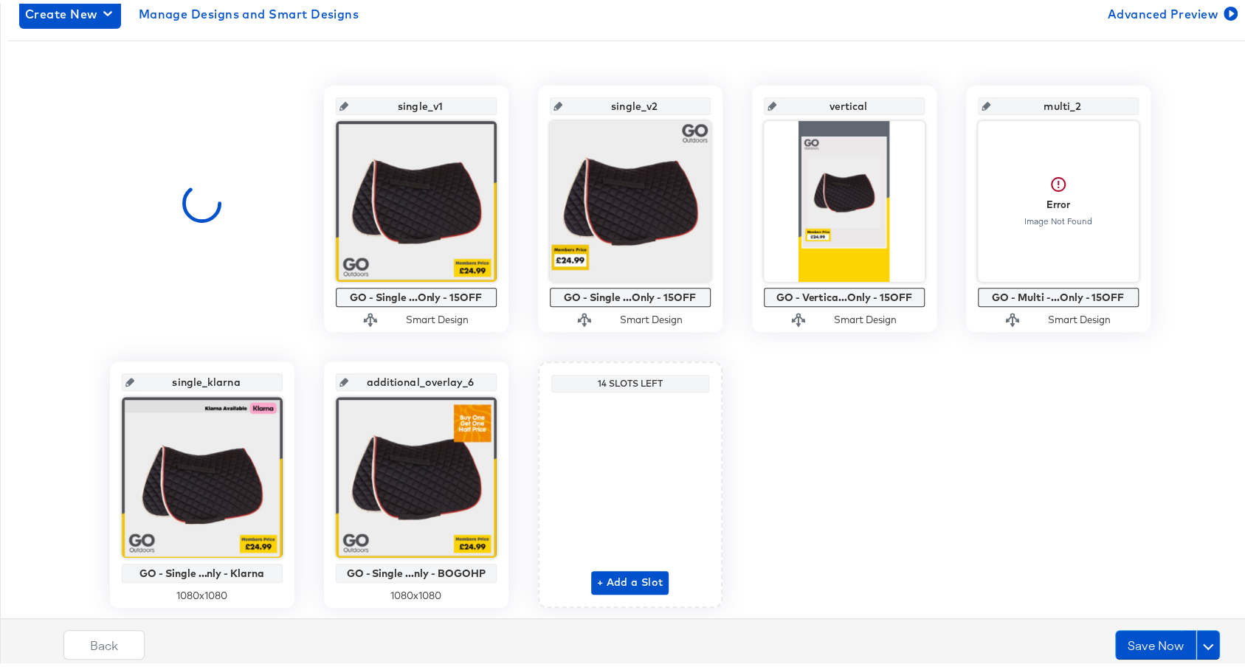
click at [173, 383] on input "single_klarna" at bounding box center [206, 373] width 145 height 40
click at [397, 378] on input "additional_overlay_6" at bounding box center [420, 373] width 145 height 40
type input "single_bogohp"
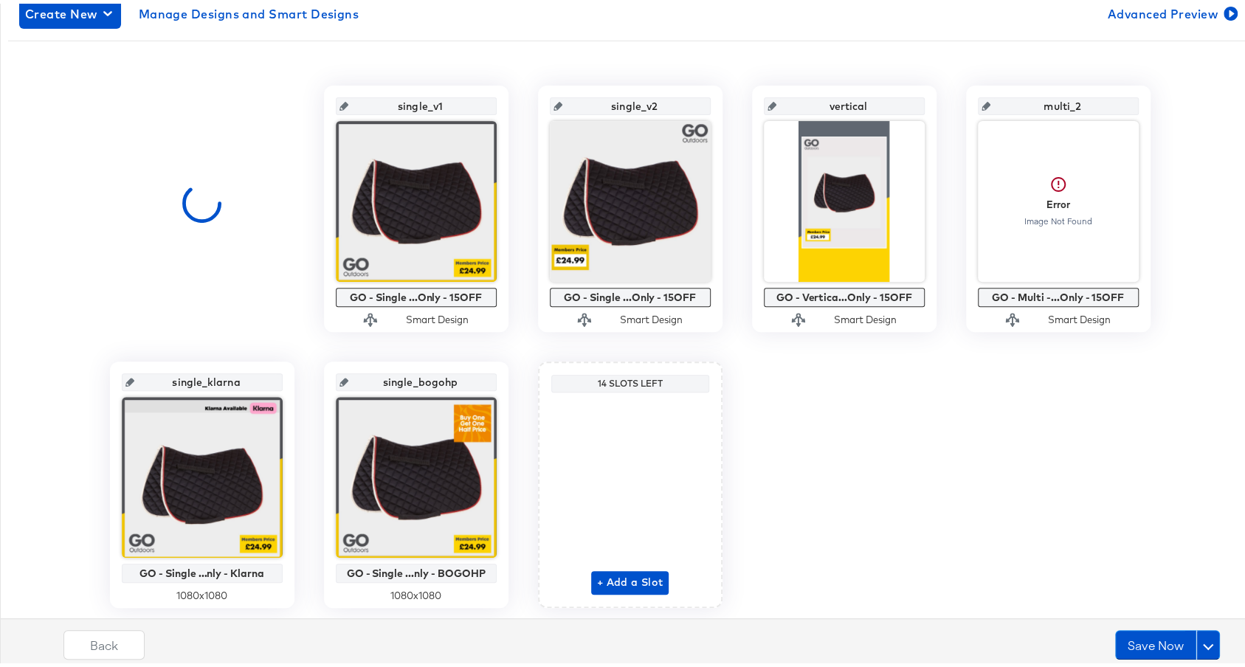
click at [794, 439] on div "single_v1 GO - Single ...Only - 15OFF Smart Design single_v2 GO - Single ...Onl…" at bounding box center [630, 343] width 1244 height 523
click at [1123, 640] on button "Save Now" at bounding box center [1156, 642] width 81 height 30
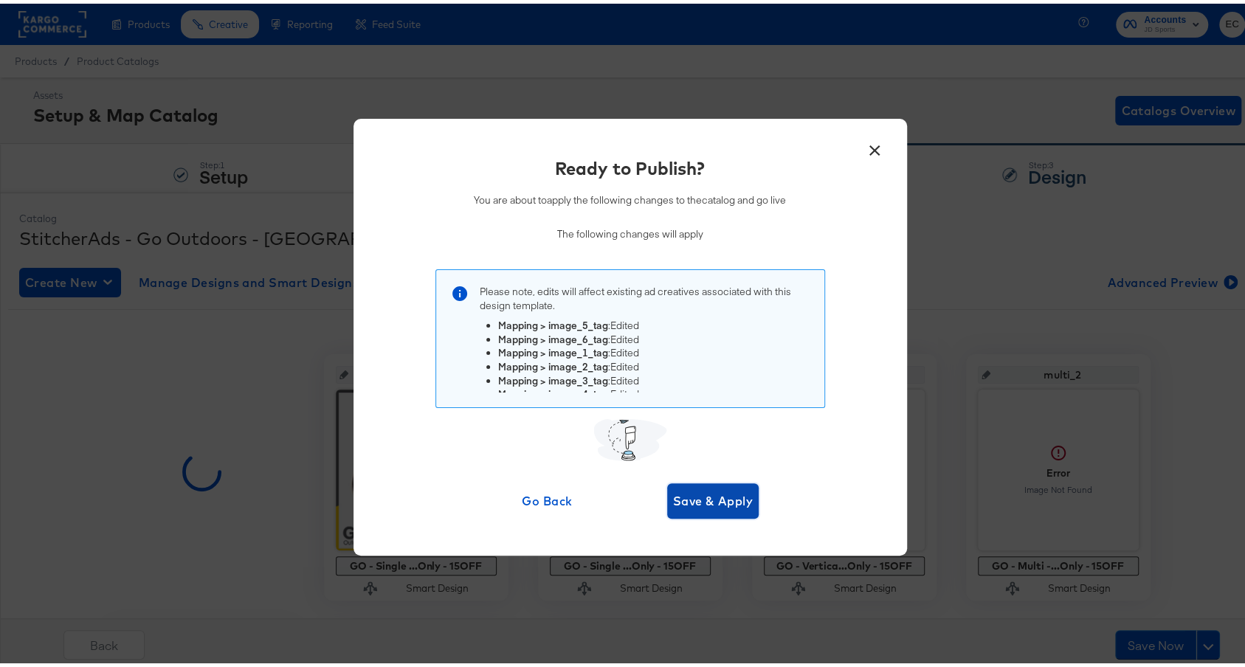
click at [737, 495] on span "Save & Apply" at bounding box center [713, 497] width 80 height 21
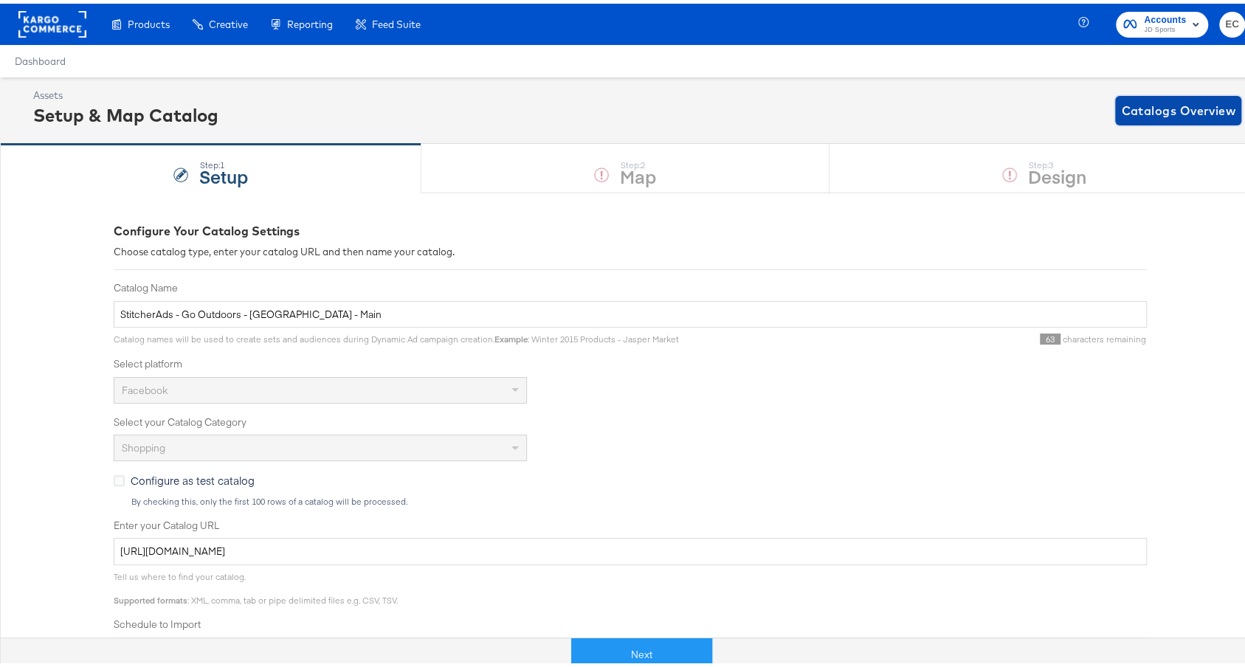
click at [1136, 111] on span "Catalogs Overview" at bounding box center [1178, 107] width 114 height 21
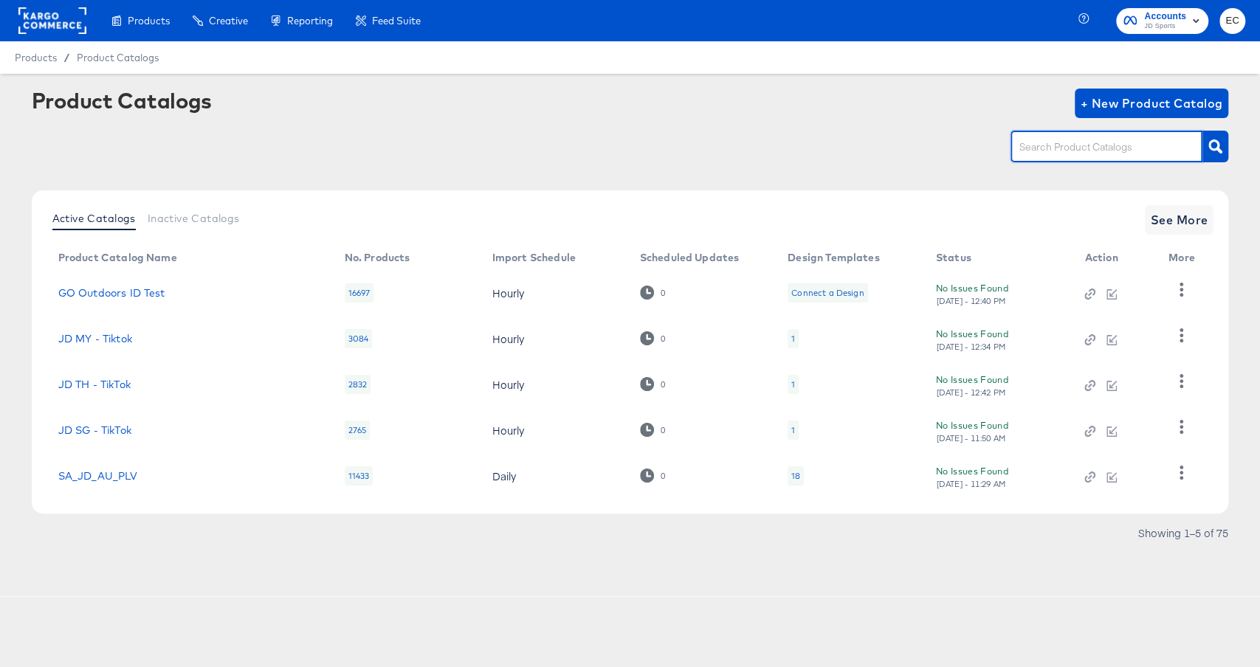
click at [1081, 142] on input "text" at bounding box center [1095, 147] width 157 height 17
type input "blac"
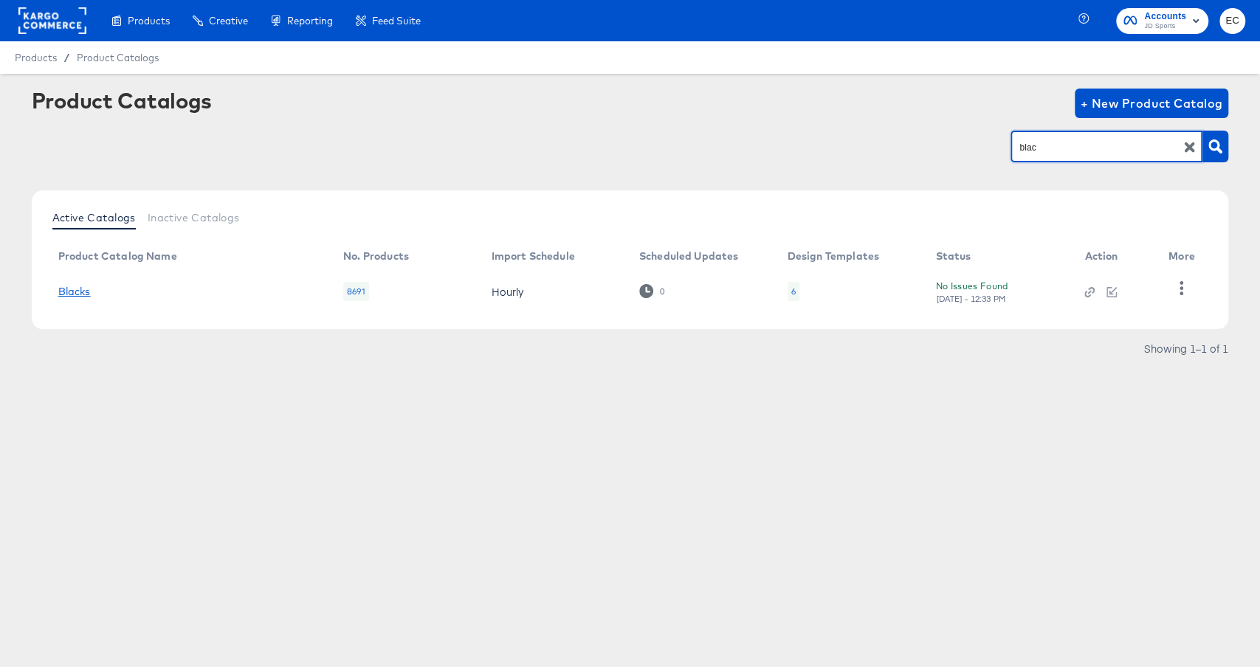
click at [75, 296] on link "Blacks" at bounding box center [74, 292] width 32 height 12
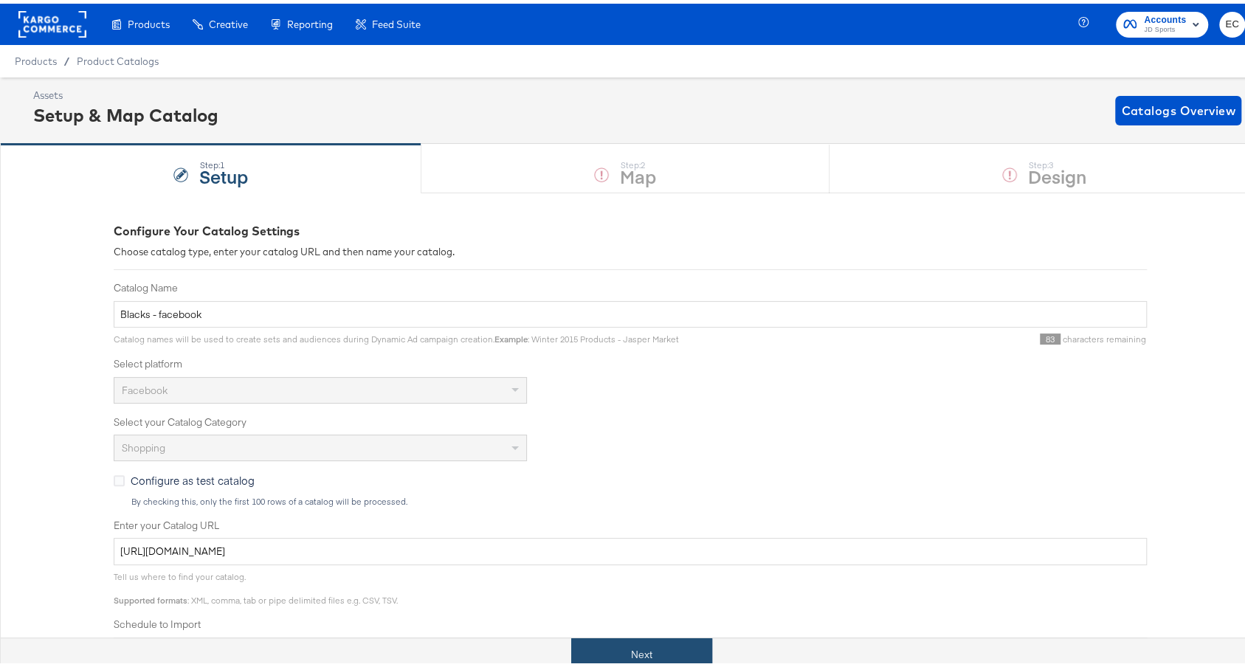
click at [619, 656] on button "Next" at bounding box center [641, 651] width 141 height 33
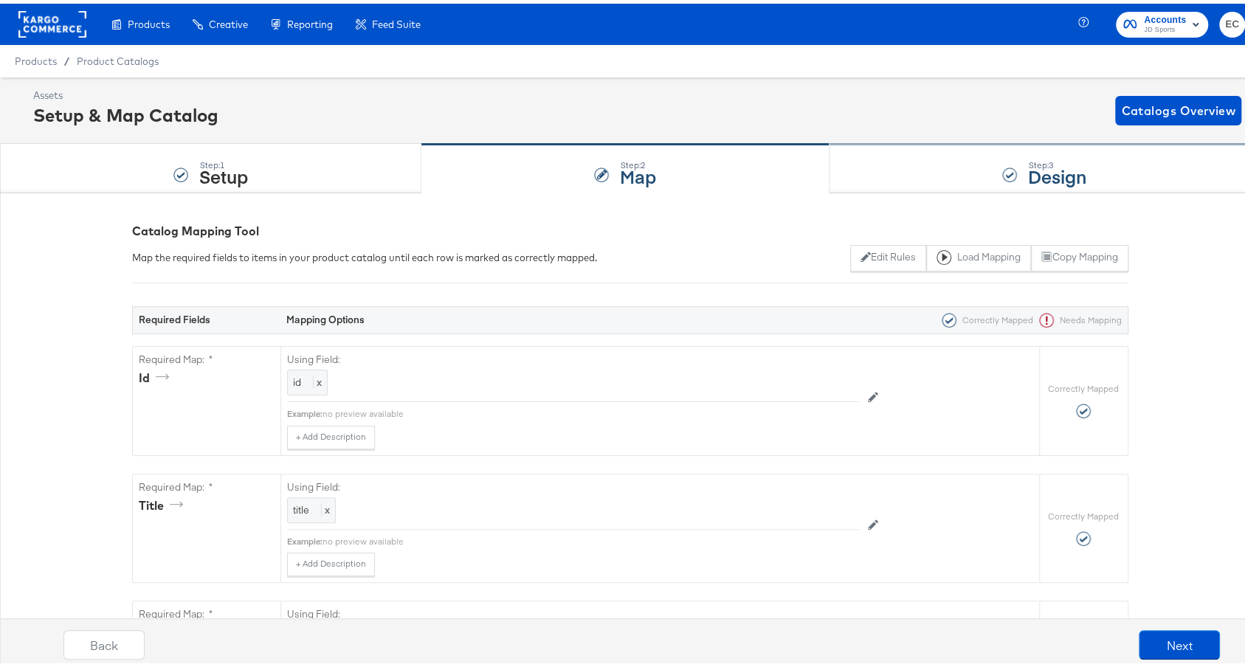
click at [926, 178] on div "Step: 3 Design" at bounding box center [1045, 165] width 430 height 49
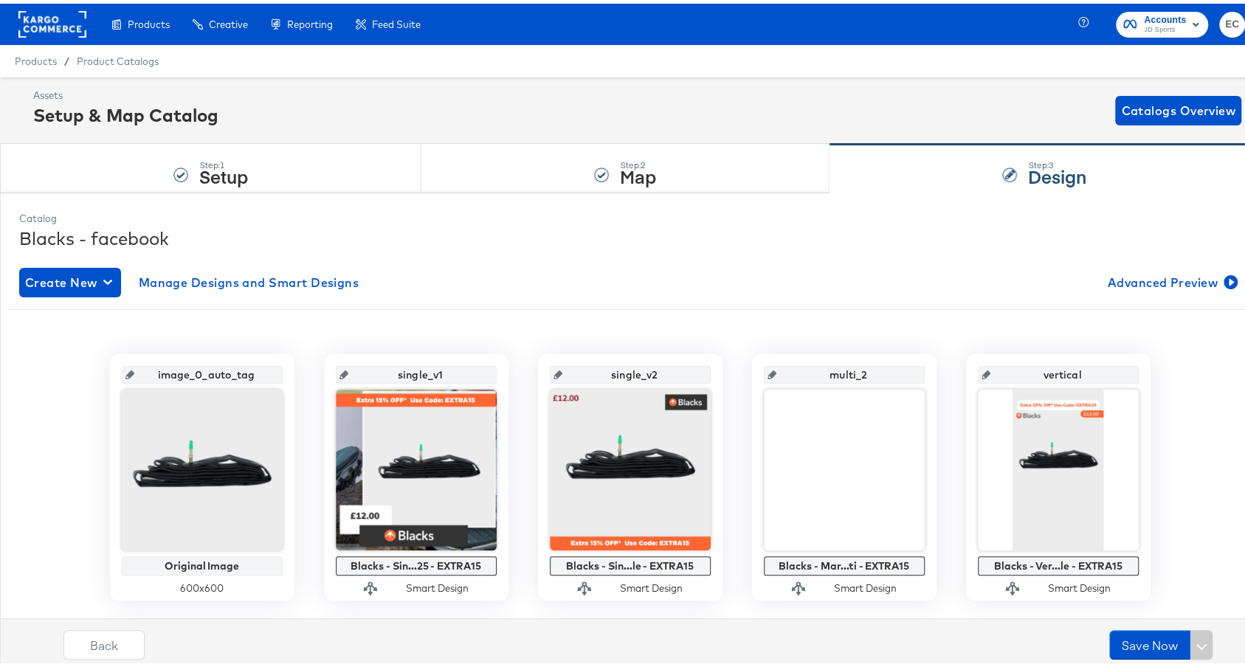
click at [398, 369] on input "single_v1" at bounding box center [420, 366] width 145 height 40
click at [815, 361] on input "multi_2" at bounding box center [849, 366] width 145 height 40
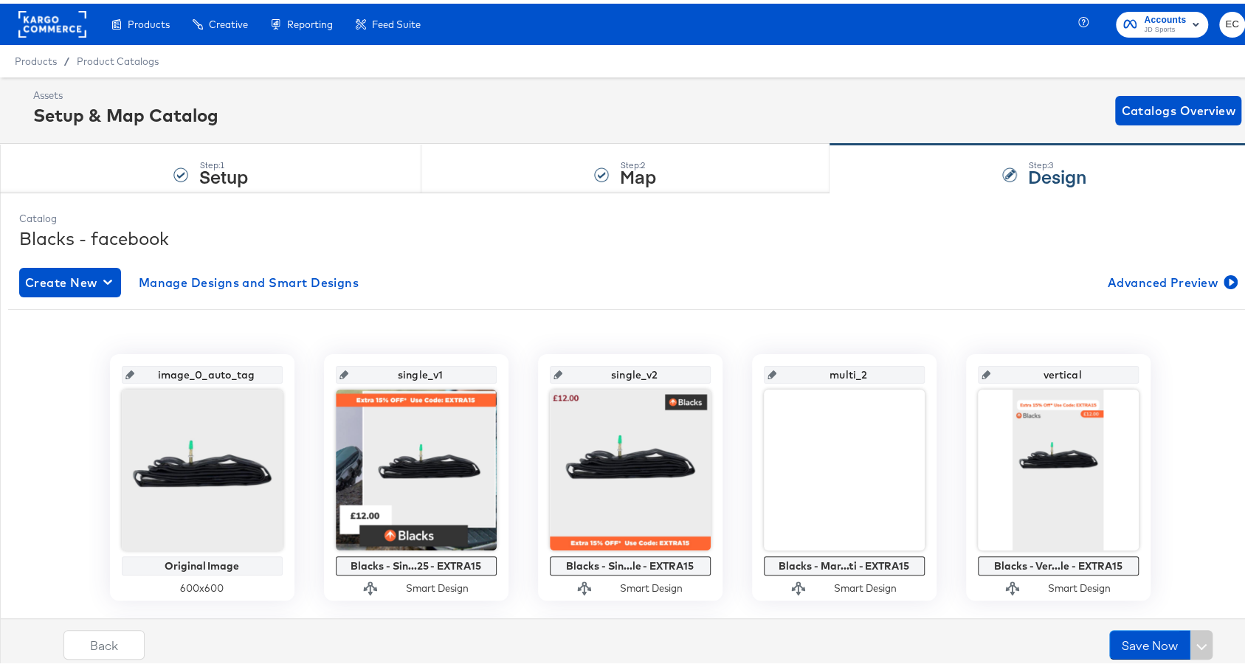
click at [1060, 373] on input "vertical" at bounding box center [1063, 366] width 145 height 40
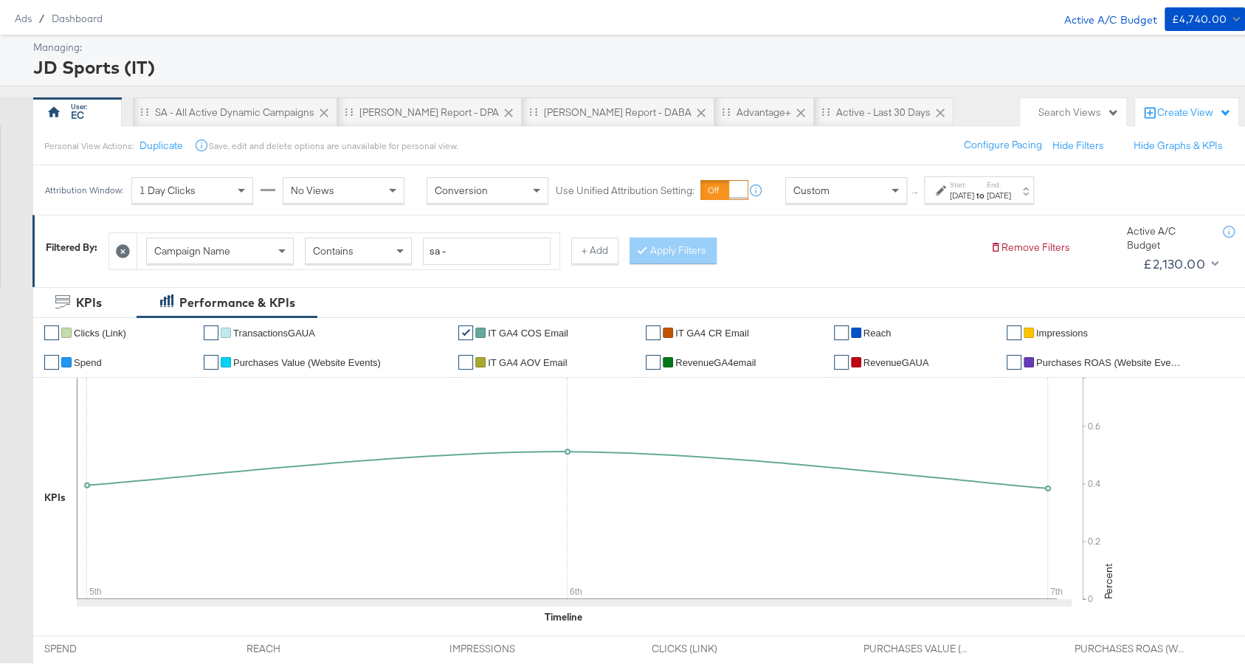
scroll to position [56, 0]
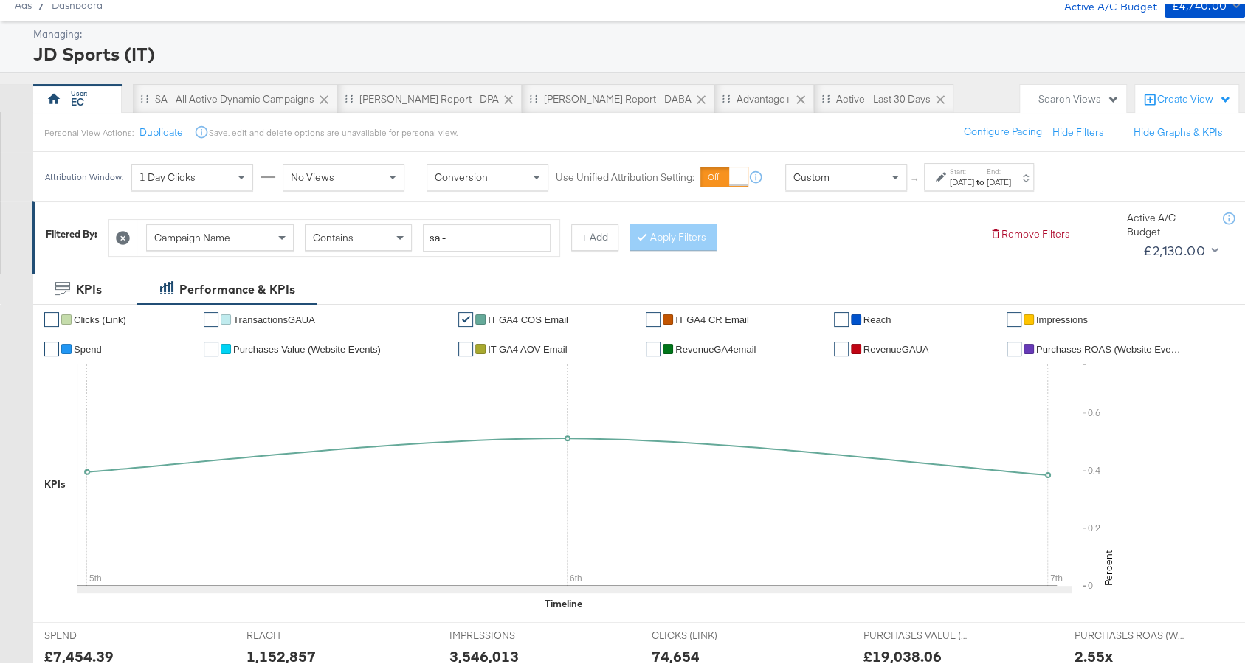
click at [1011, 176] on div "[DATE]" at bounding box center [999, 179] width 24 height 12
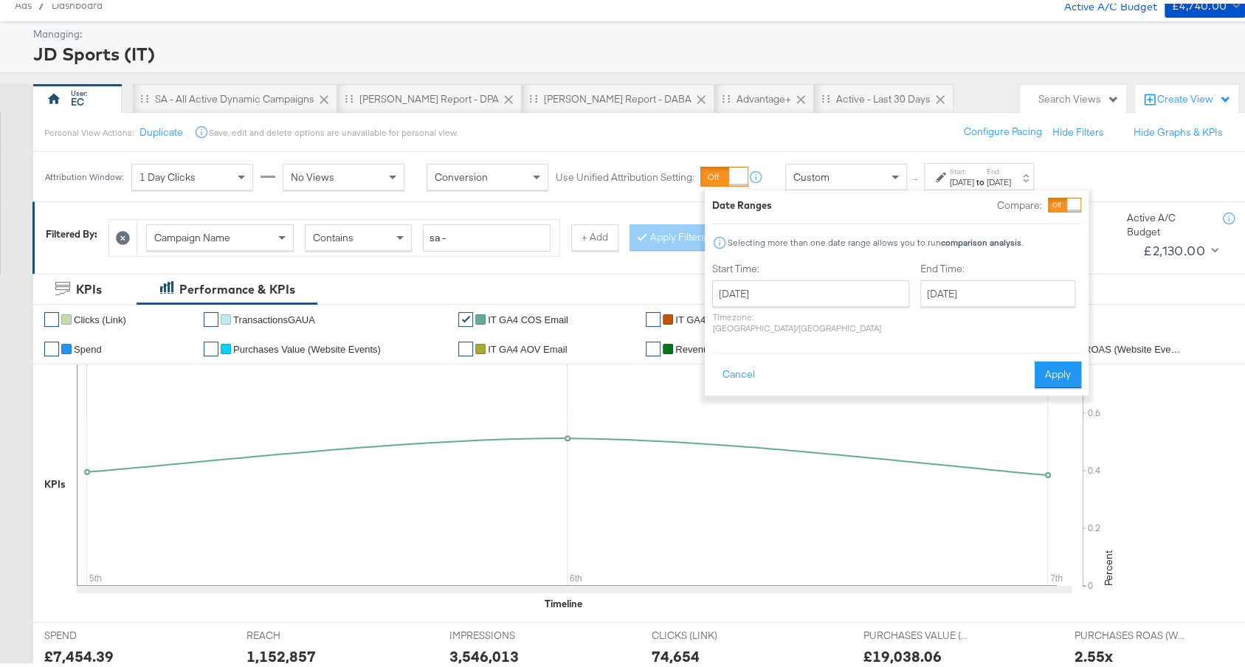
click at [996, 273] on div "End Time: October 7th 2025 ‹ October 2025 › Su Mo Tu We Th Fr Sa 28 29 30 1 2 3…" at bounding box center [1001, 297] width 161 height 78
click at [993, 278] on input "October 7th 2025" at bounding box center [998, 290] width 155 height 27
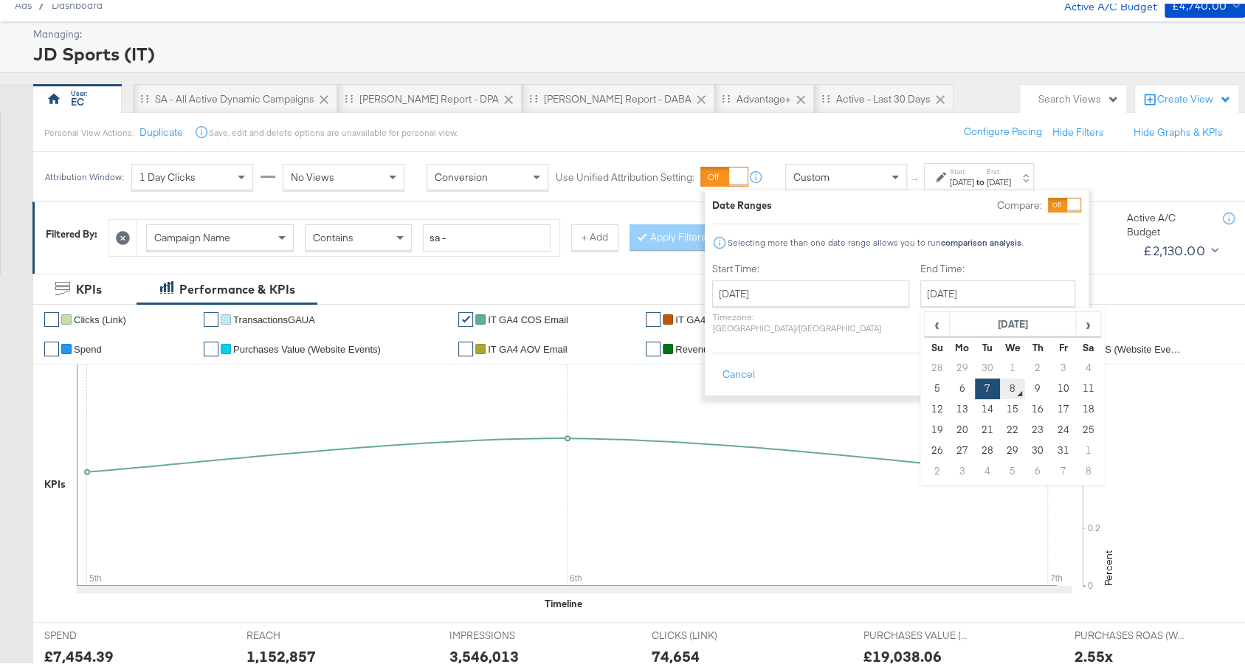
click at [1000, 375] on td "8" at bounding box center [1012, 385] width 25 height 21
type input "October 8th 2025"
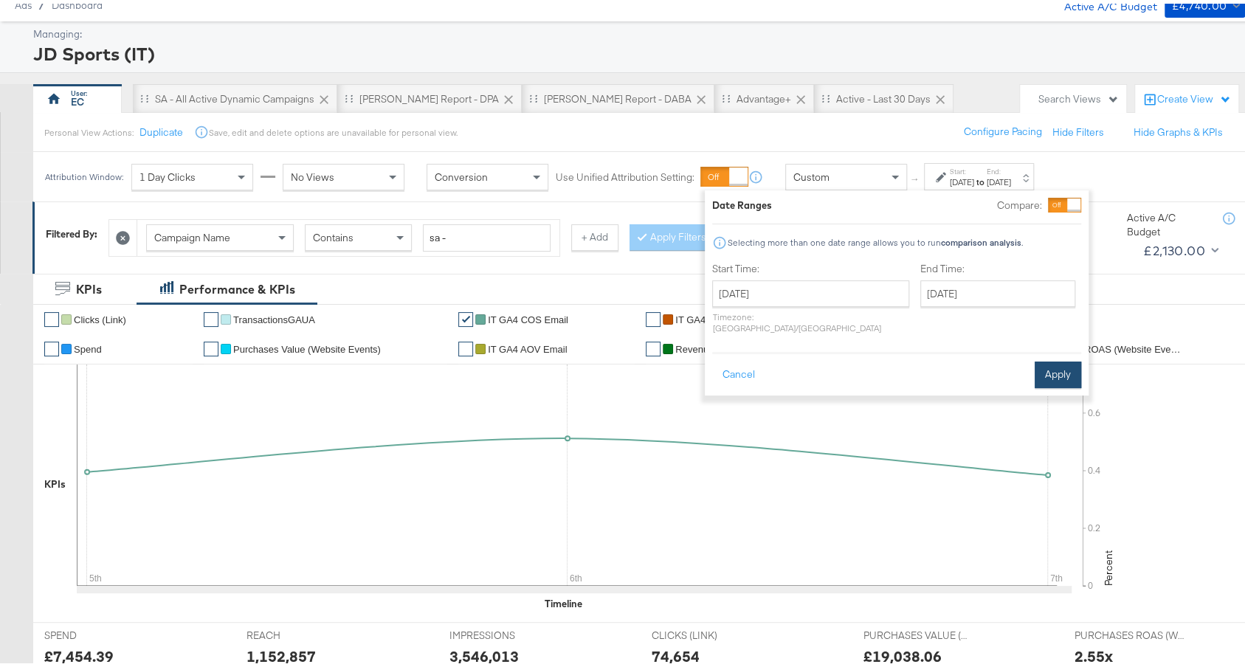
click at [1074, 358] on button "Apply" at bounding box center [1058, 371] width 47 height 27
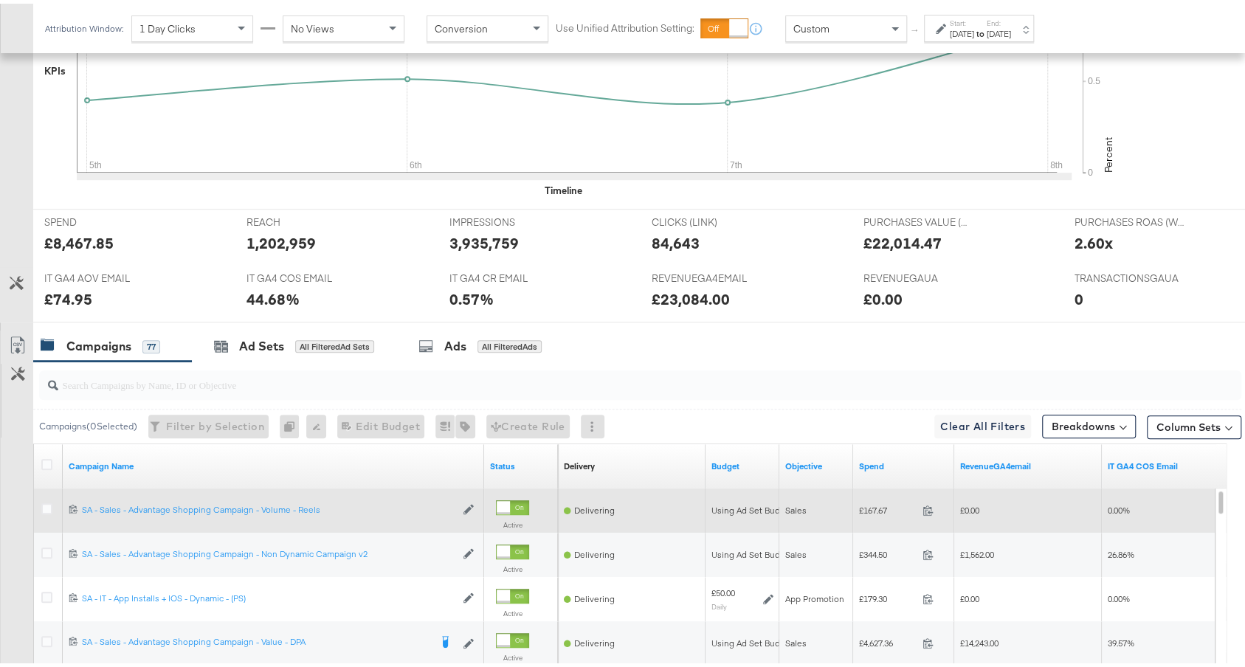
scroll to position [704, 0]
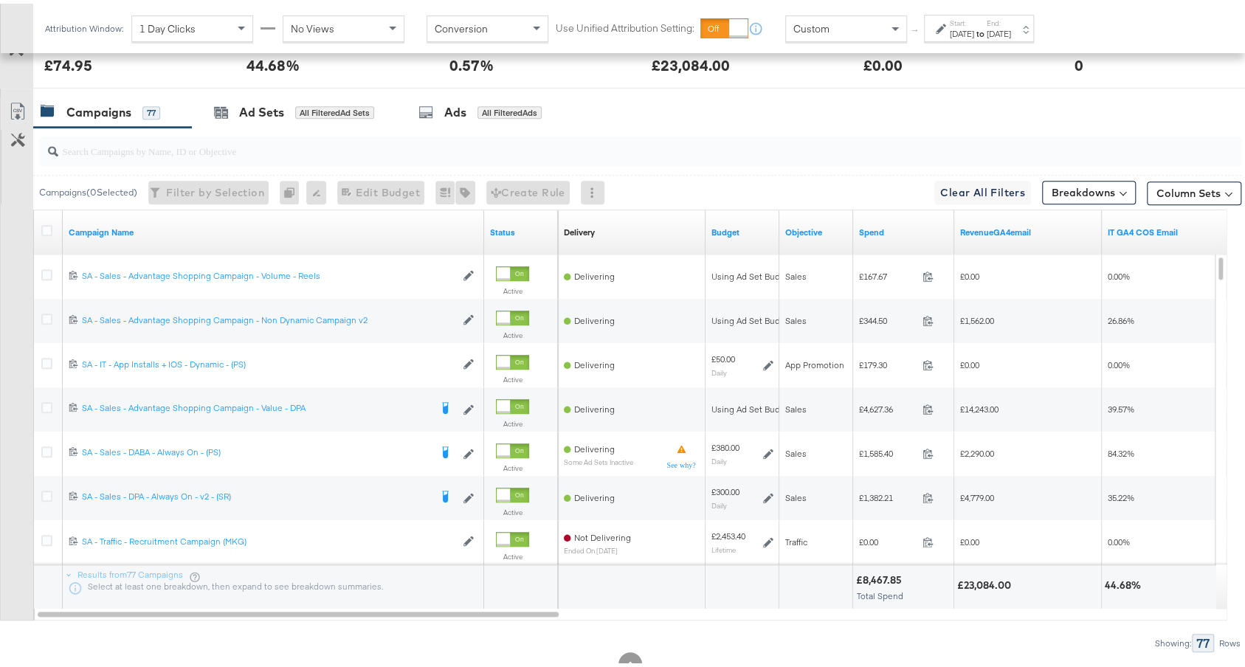
click at [883, 240] on div "Spend" at bounding box center [903, 229] width 101 height 44
click at [884, 235] on div "Spend" at bounding box center [903, 229] width 101 height 24
click at [893, 226] on link "Spend" at bounding box center [903, 229] width 89 height 12
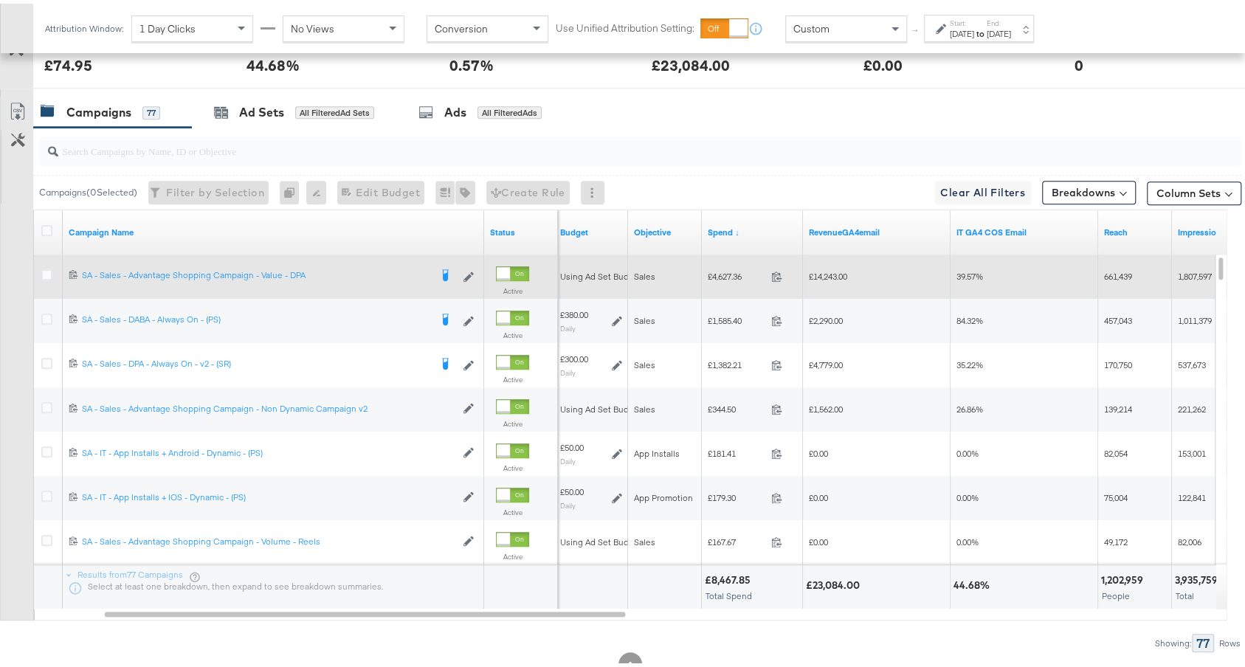
scroll to position [376, 0]
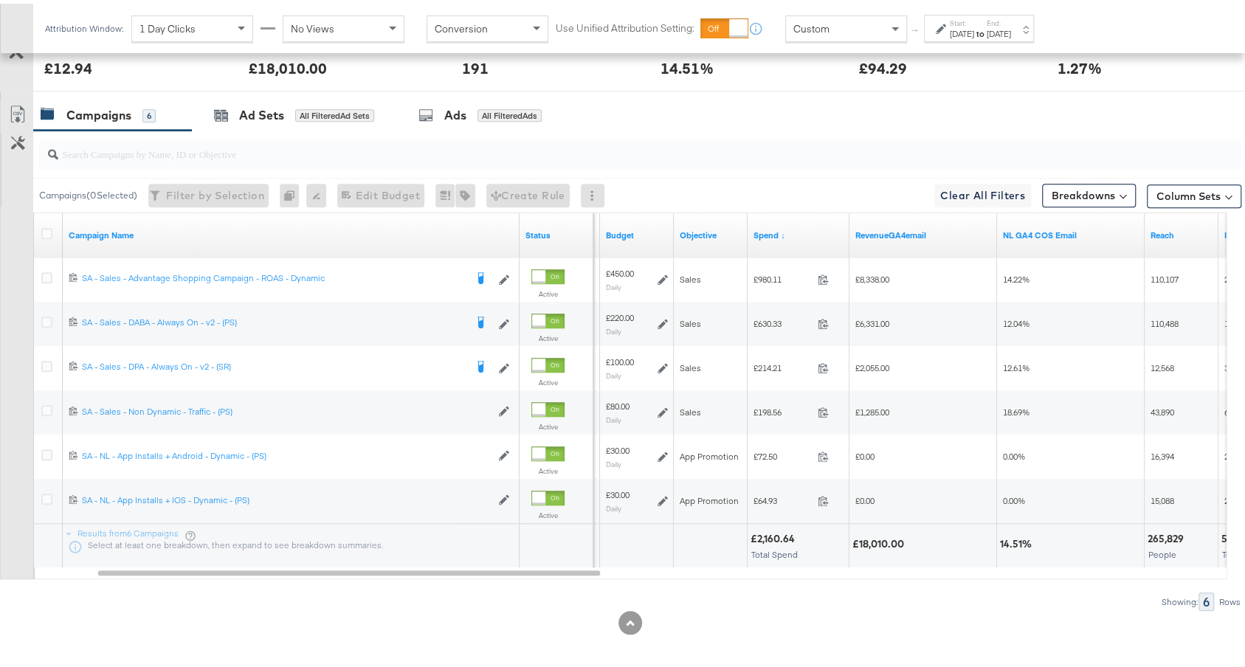
click at [1011, 31] on div "[DATE]" at bounding box center [999, 30] width 24 height 12
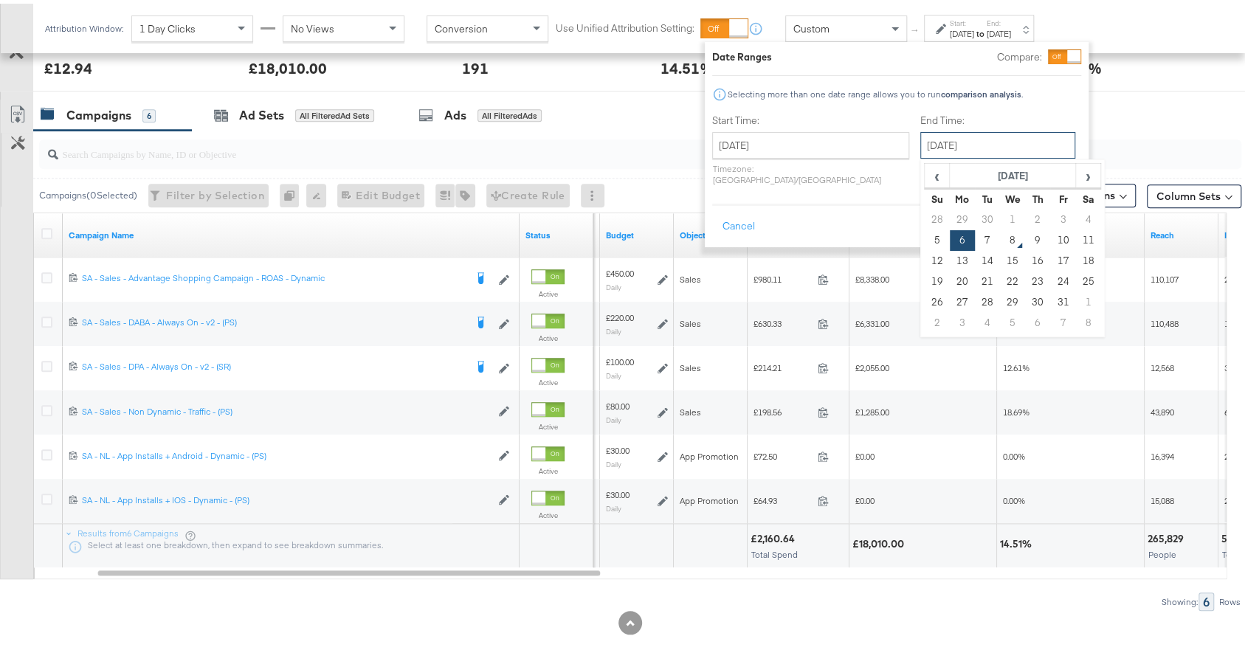
click at [929, 140] on input "[DATE]" at bounding box center [998, 141] width 155 height 27
click at [975, 241] on td "7" at bounding box center [987, 237] width 25 height 21
type input "[DATE]"
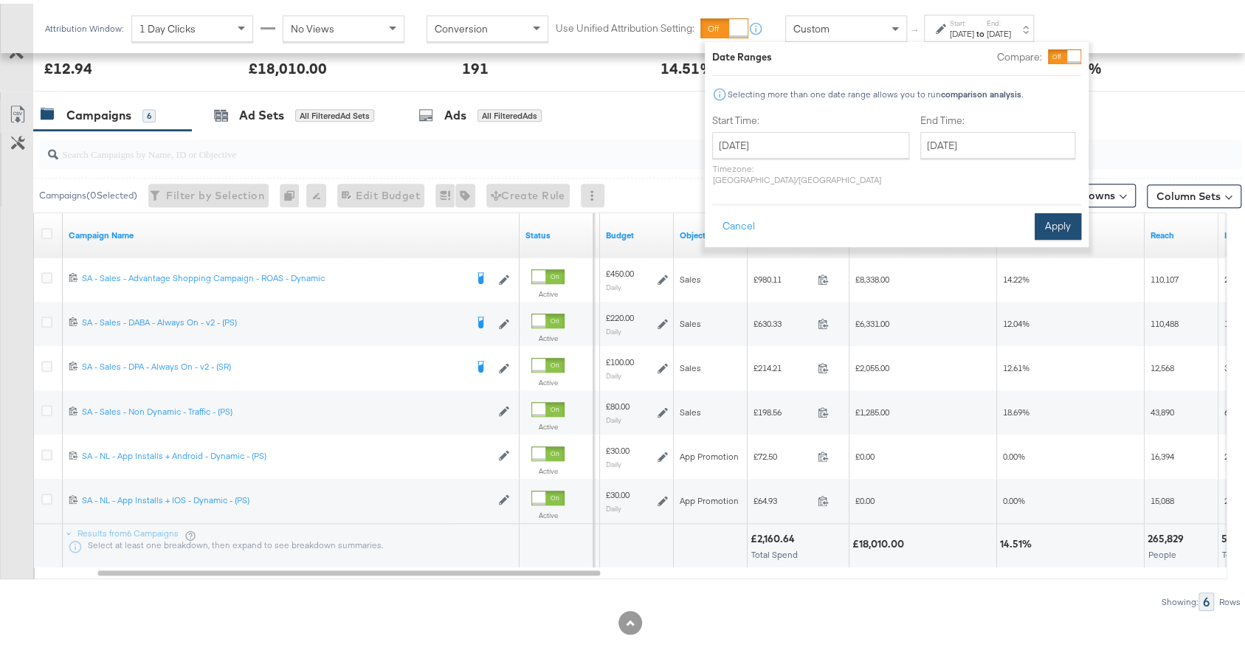
click at [1061, 214] on button "Apply" at bounding box center [1058, 223] width 47 height 27
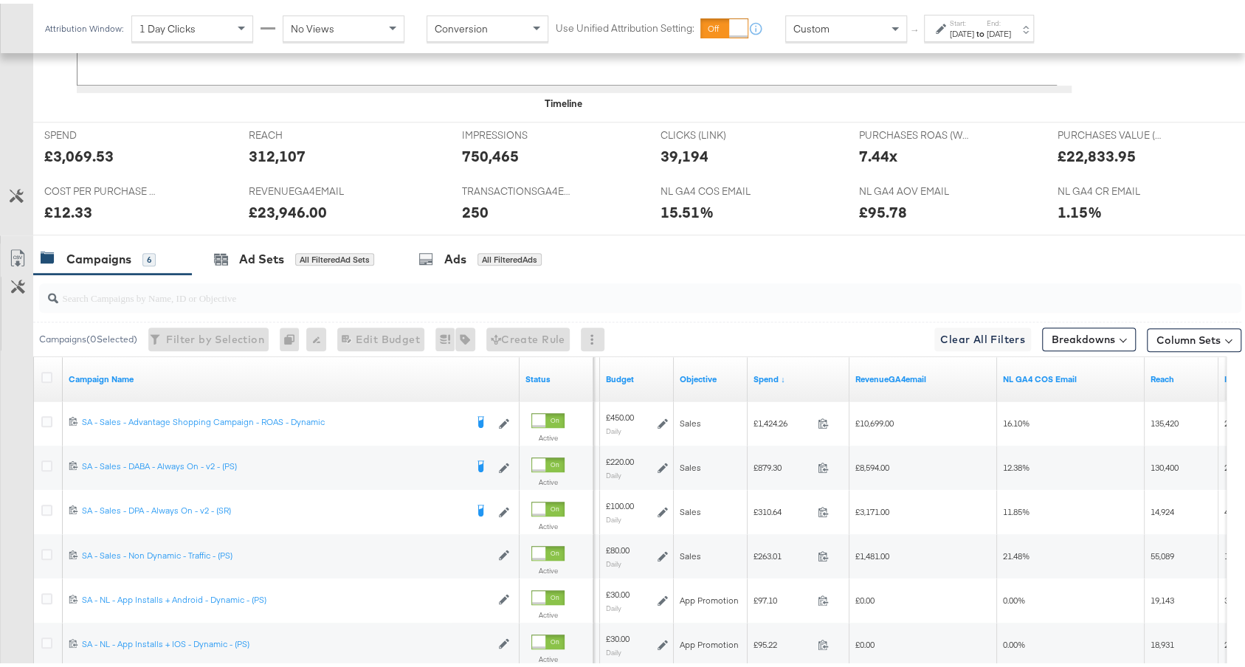
scroll to position [734, 0]
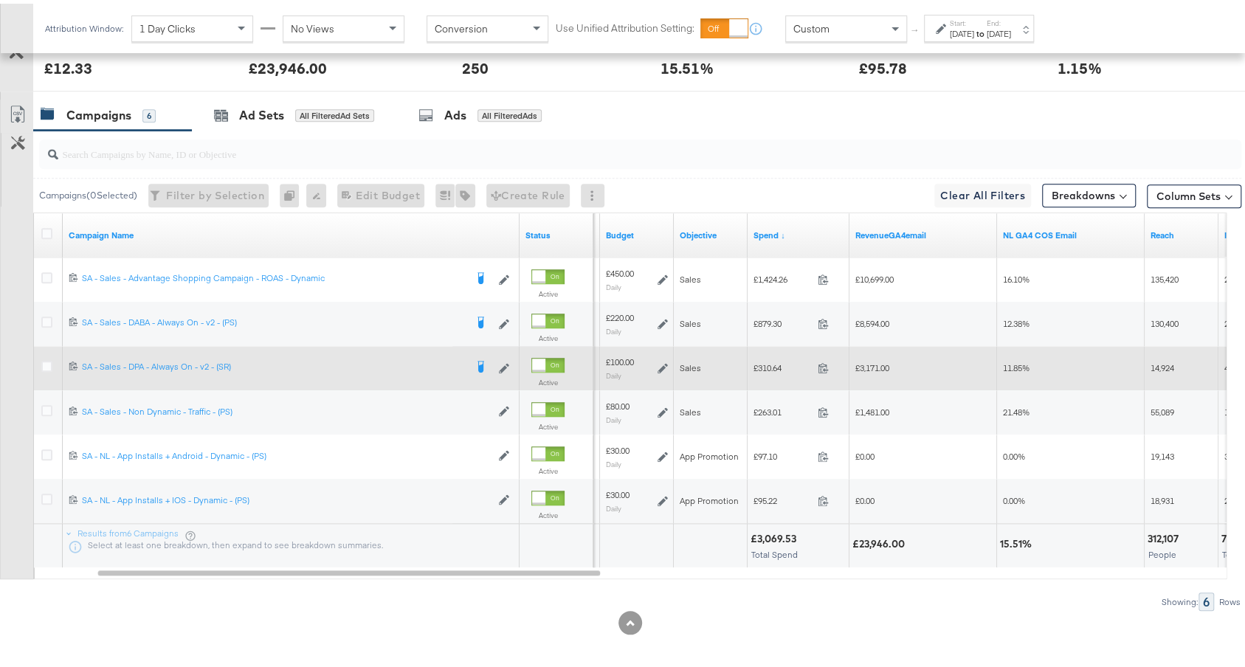
click at [661, 360] on icon at bounding box center [663, 365] width 10 height 10
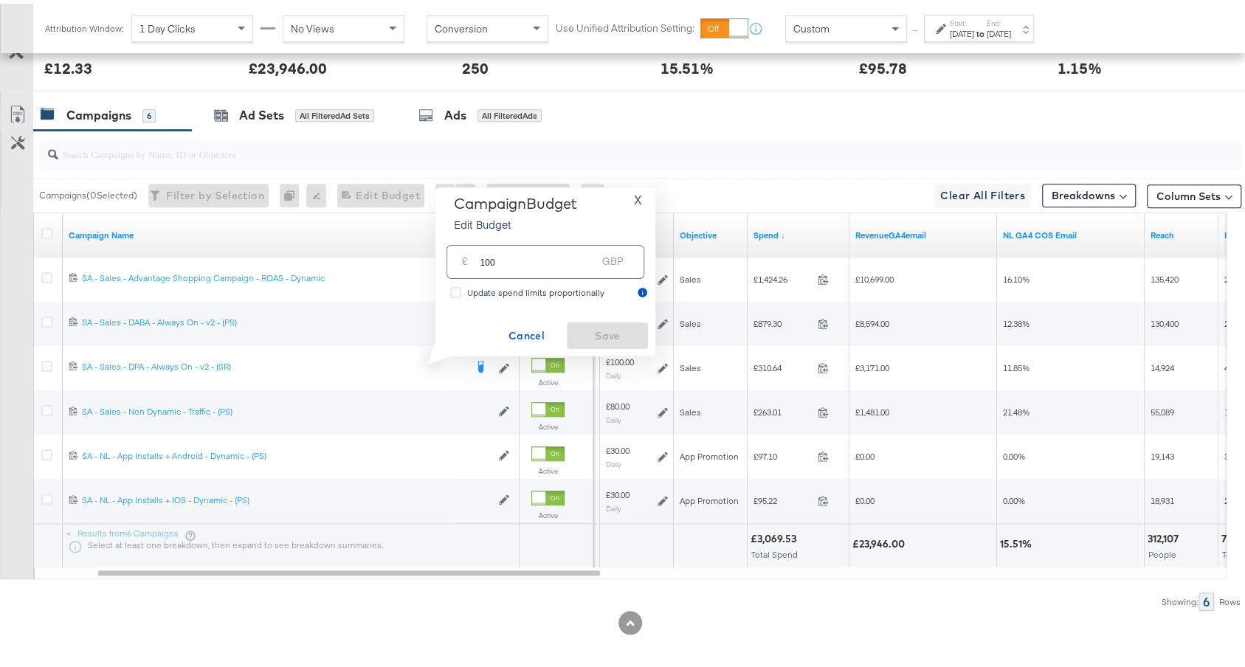
click at [636, 200] on span "X" at bounding box center [638, 196] width 8 height 21
